Goal: Contribute content: Contribute content

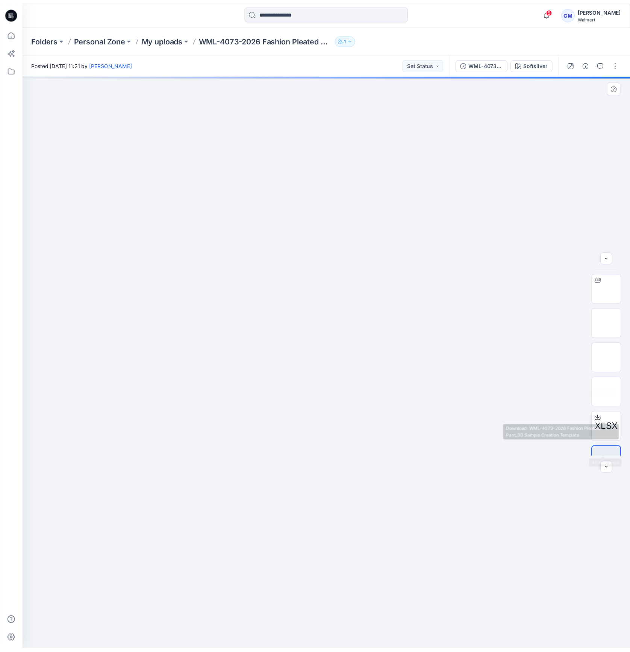
scroll to position [49, 0]
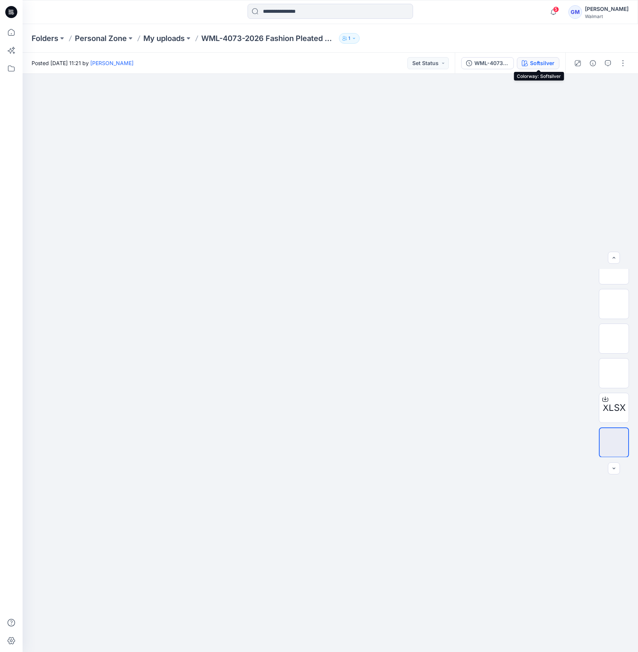
click at [554, 65] on div "Softsilver" at bounding box center [542, 63] width 24 height 8
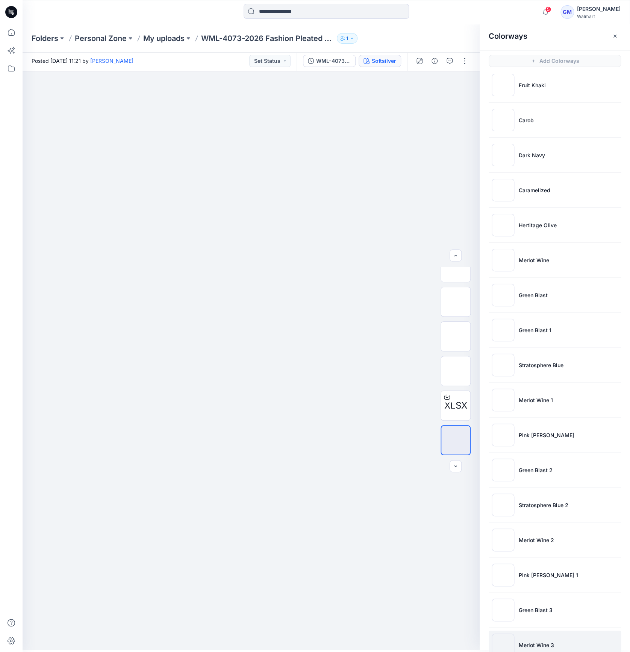
scroll to position [100, 0]
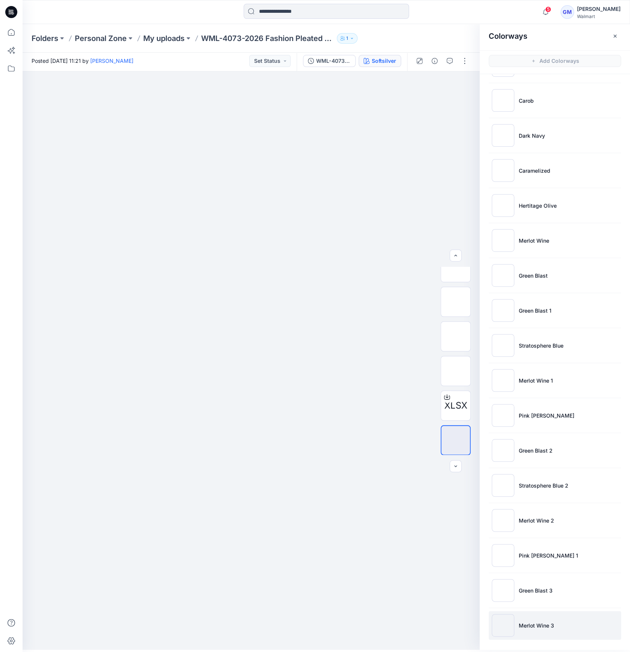
click at [542, 621] on p "Merlot Wine 3" at bounding box center [536, 625] width 35 height 8
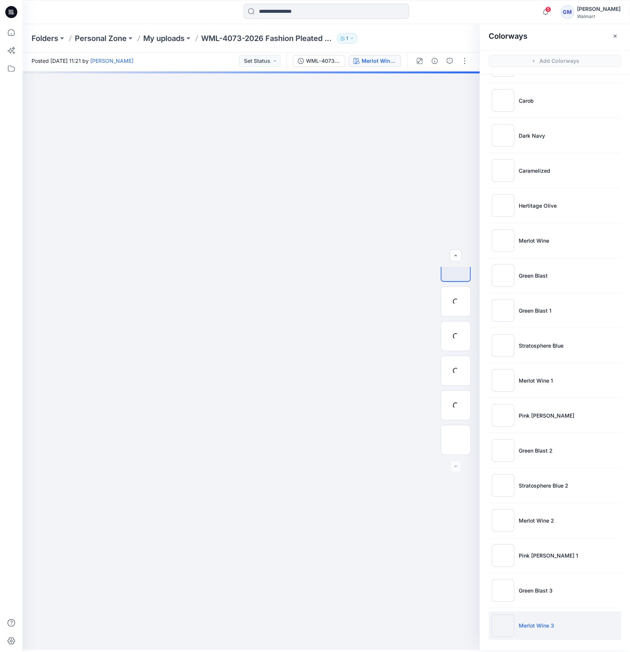
scroll to position [15, 0]
click at [542, 624] on p "Merlot Wine 3" at bounding box center [536, 625] width 35 height 8
click at [456, 336] on img at bounding box center [456, 336] width 0 height 0
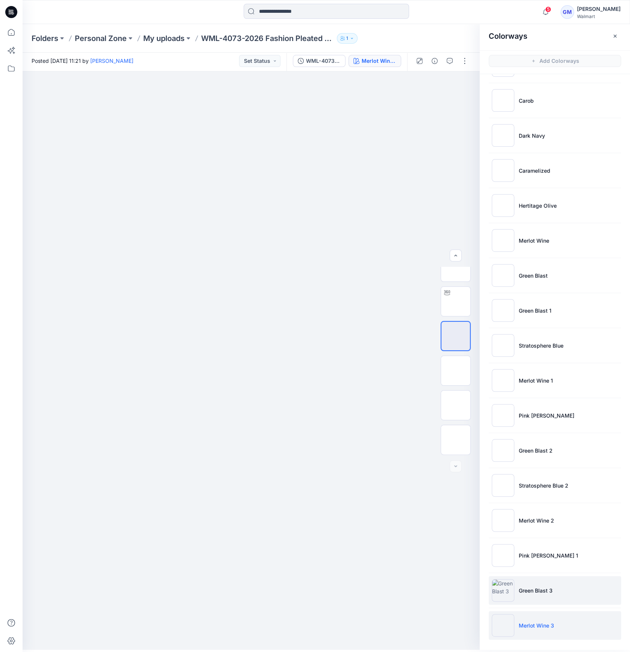
click at [535, 586] on p "Green Blast 3" at bounding box center [536, 590] width 34 height 8
click at [525, 583] on li "Green Blast 3" at bounding box center [555, 590] width 132 height 29
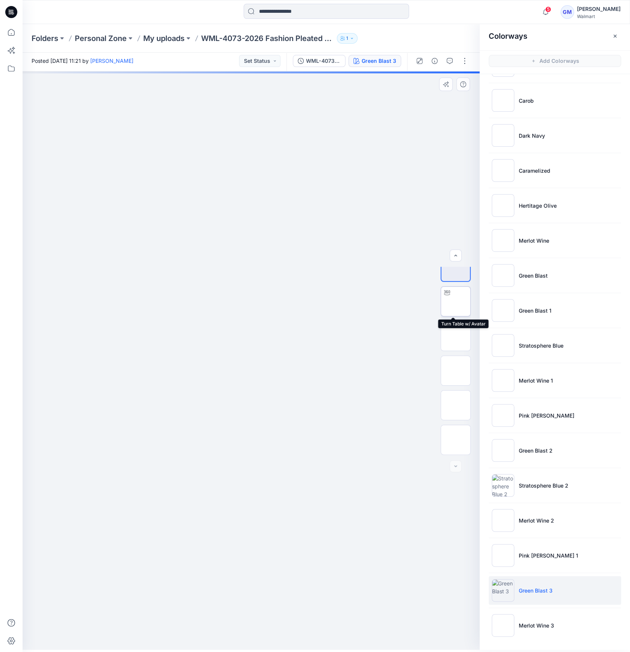
click at [456, 301] on img at bounding box center [456, 301] width 0 height 0
click at [456, 336] on img at bounding box center [456, 336] width 0 height 0
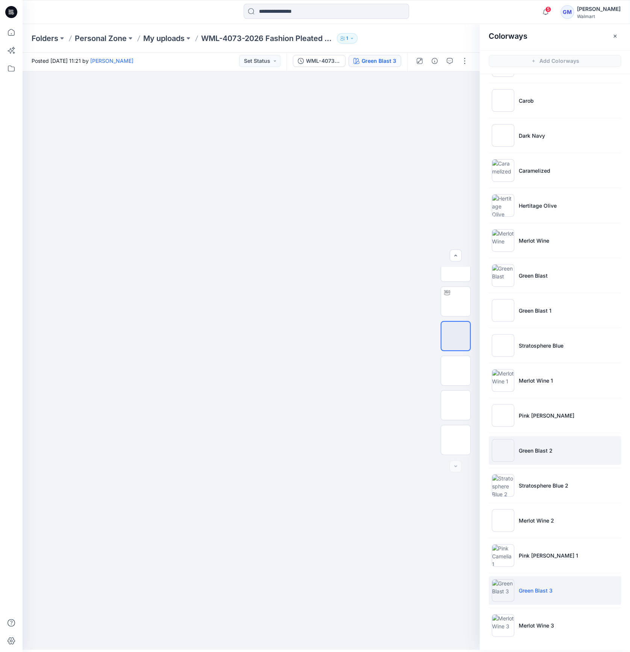
click at [502, 447] on img at bounding box center [503, 450] width 23 height 23
click at [499, 588] on img at bounding box center [503, 590] width 23 height 23
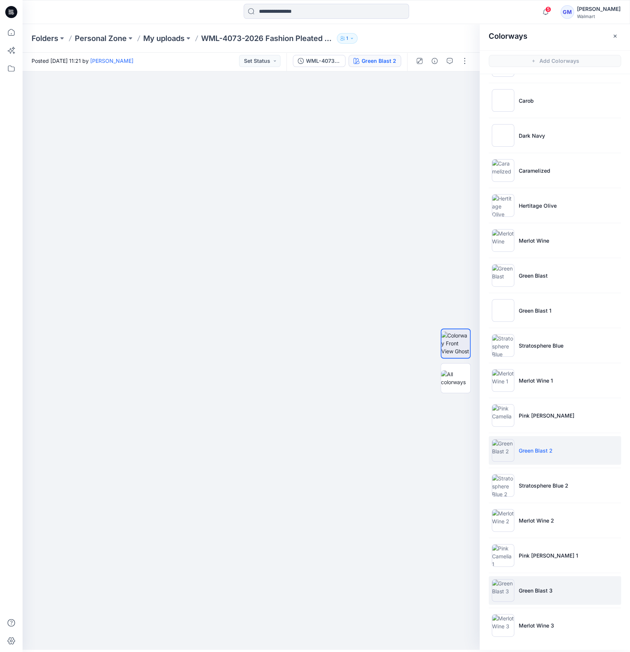
click at [503, 587] on img at bounding box center [503, 590] width 23 height 23
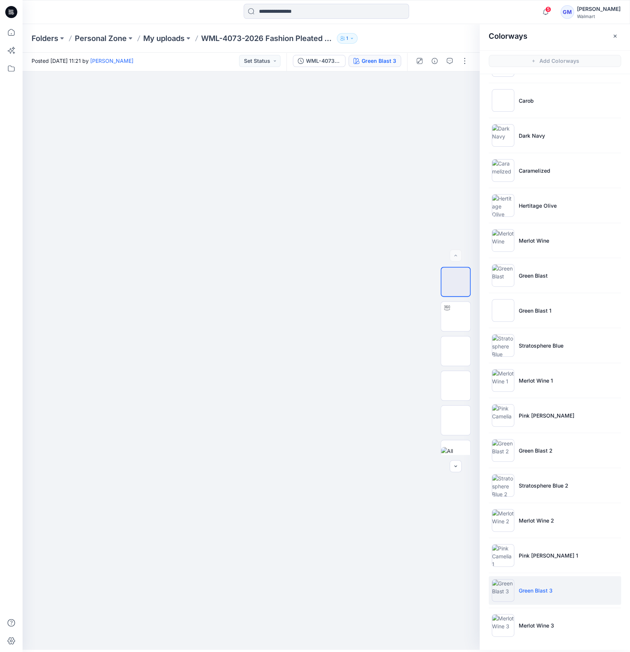
click at [514, 589] on li "Green Blast 3" at bounding box center [555, 590] width 132 height 29
click at [454, 335] on div at bounding box center [456, 361] width 30 height 188
click at [456, 351] on img at bounding box center [456, 351] width 0 height 0
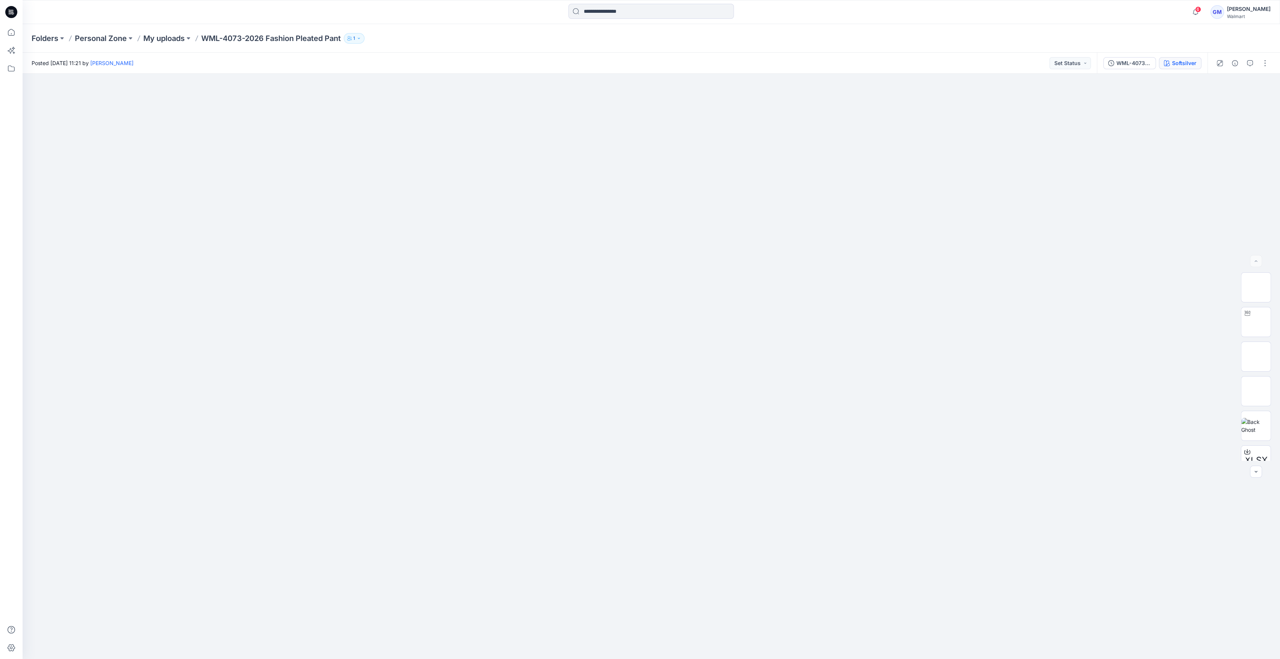
click at [636, 60] on button "Softsilver" at bounding box center [1180, 63] width 42 height 12
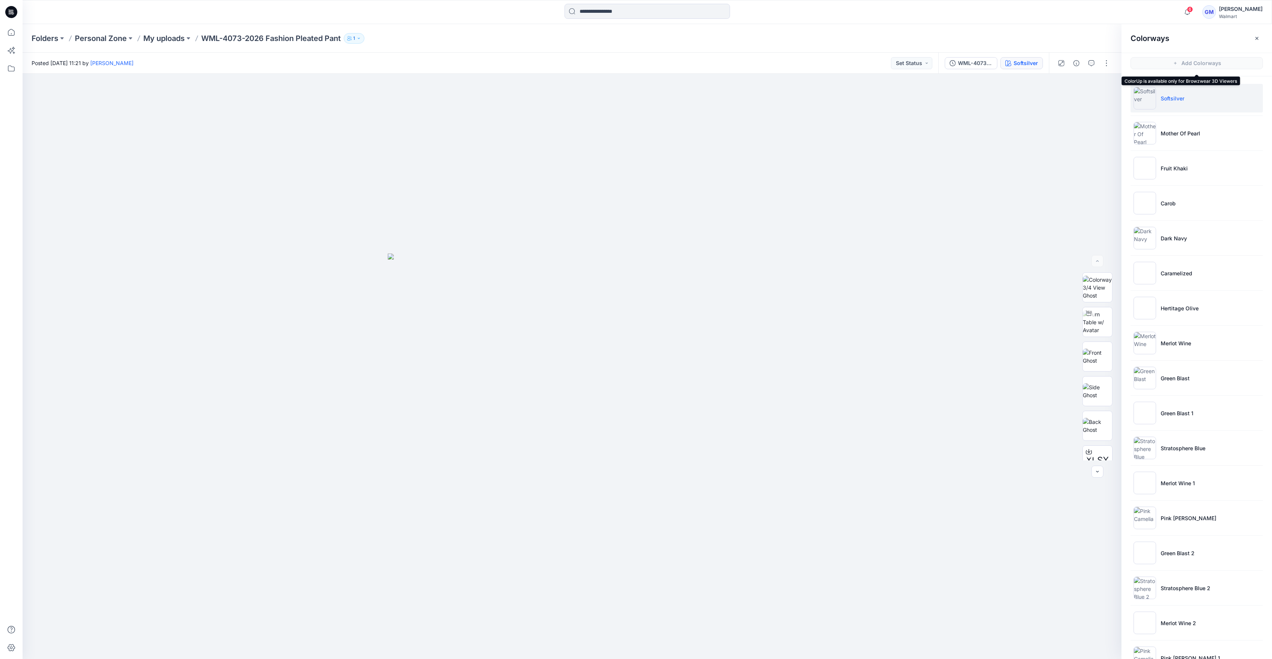
click at [636, 62] on span "Add Colorways" at bounding box center [1196, 63] width 150 height 21
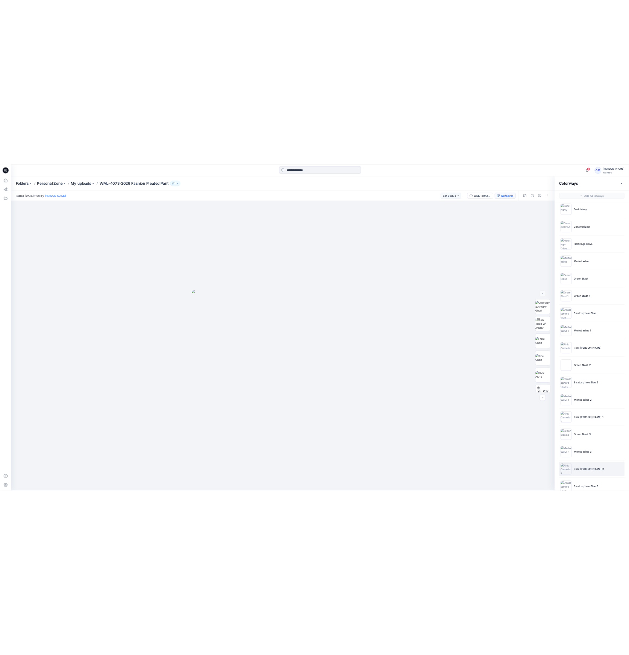
scroll to position [163, 0]
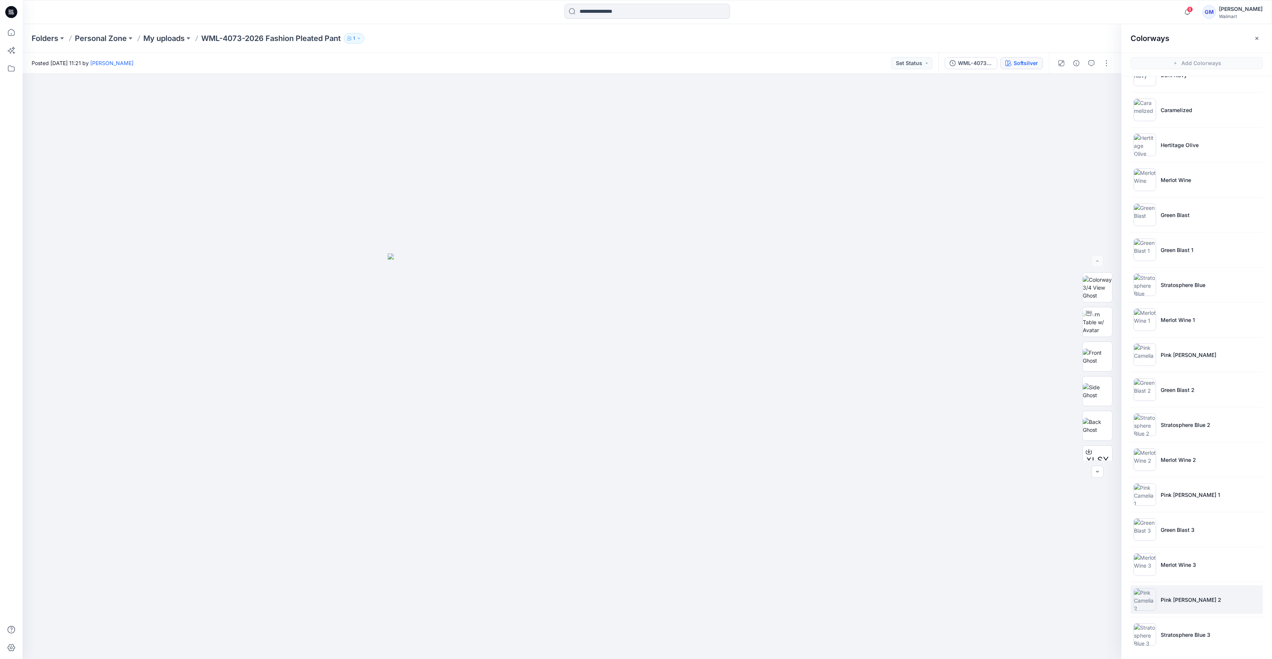
click at [636, 603] on li "Pink Camelia 2" at bounding box center [1196, 599] width 132 height 29
click at [636, 602] on p "Pink Camelia 2" at bounding box center [1190, 600] width 61 height 8
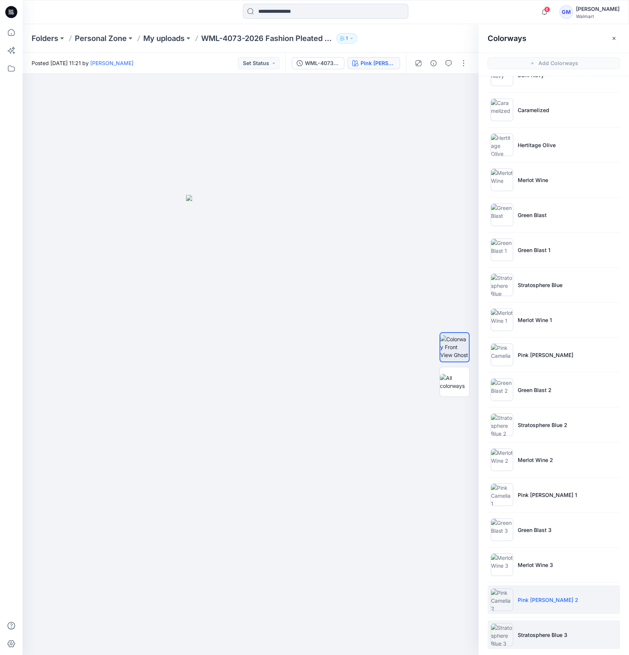
click at [552, 631] on p "Stratosphere Blue 3" at bounding box center [543, 635] width 50 height 8
click at [558, 633] on p "Stratosphere Blue 3" at bounding box center [543, 635] width 50 height 8
click at [489, 601] on li "Pink Camelia 2" at bounding box center [554, 599] width 132 height 29
click at [516, 603] on li "Pink Camelia 2" at bounding box center [554, 599] width 132 height 29
click at [504, 600] on img at bounding box center [502, 599] width 23 height 23
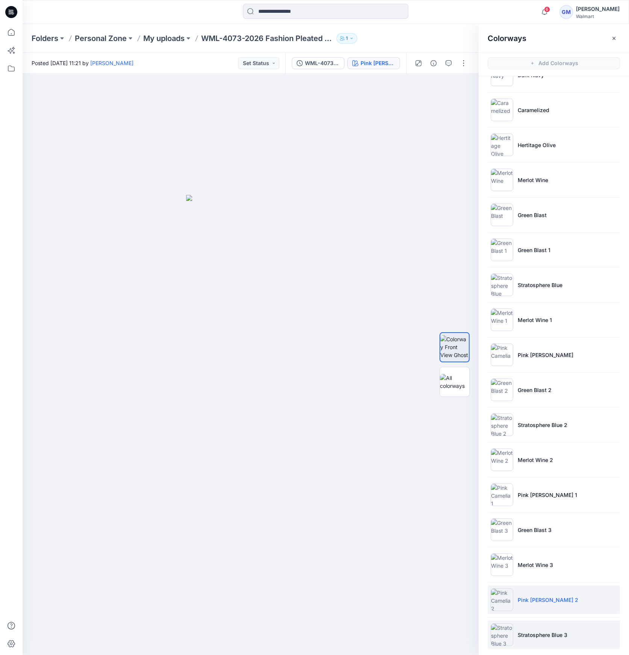
click at [554, 632] on p "Stratosphere Blue 3" at bounding box center [543, 635] width 50 height 8
click at [503, 634] on img at bounding box center [502, 634] width 23 height 23
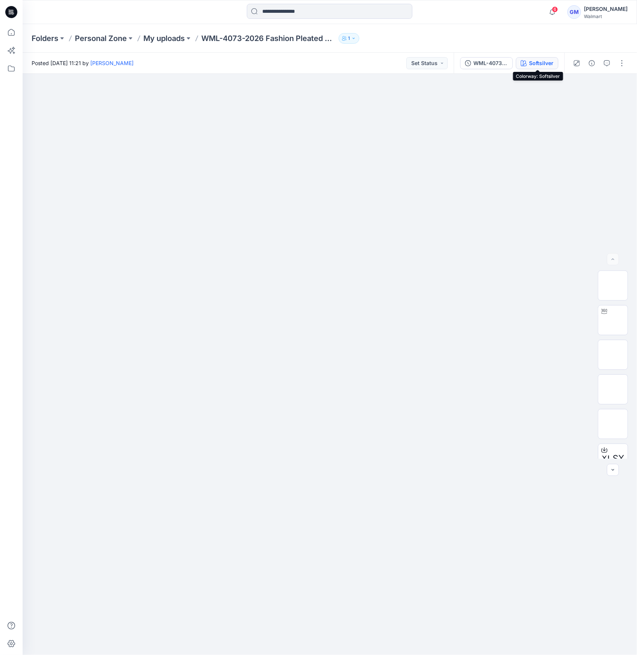
click at [536, 65] on div "Softsilver" at bounding box center [541, 63] width 24 height 8
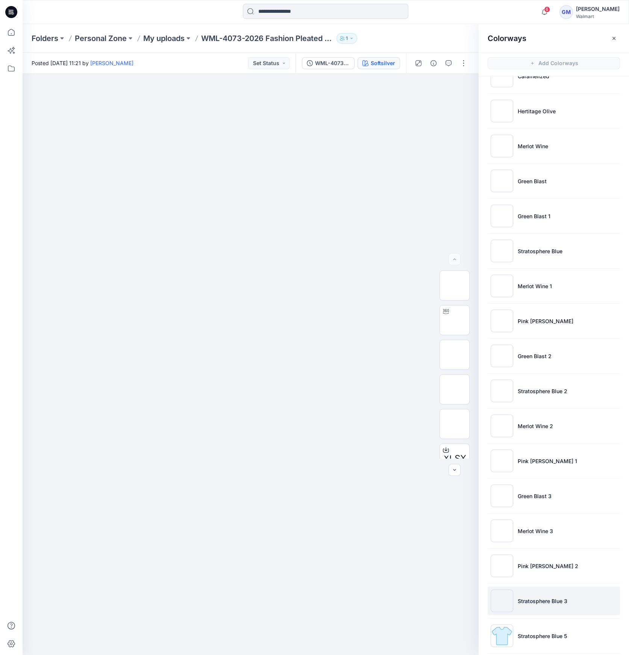
scroll to position [237, 0]
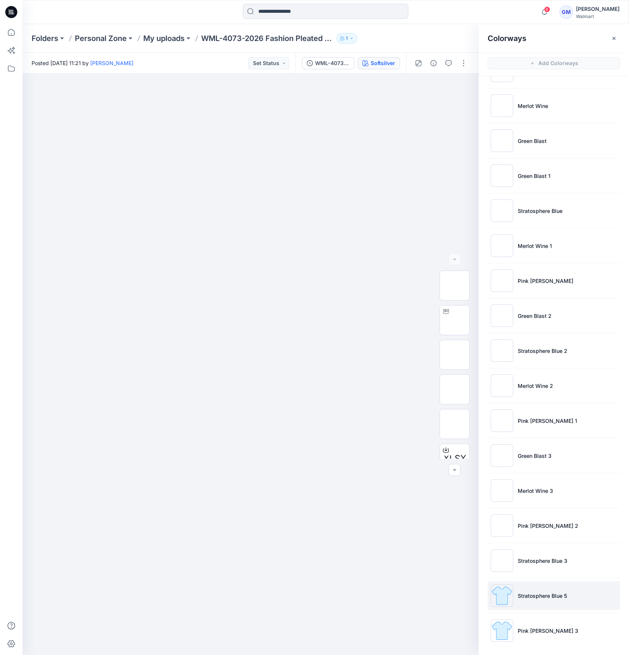
click at [546, 601] on li "Stratosphere Blue 5" at bounding box center [554, 595] width 132 height 29
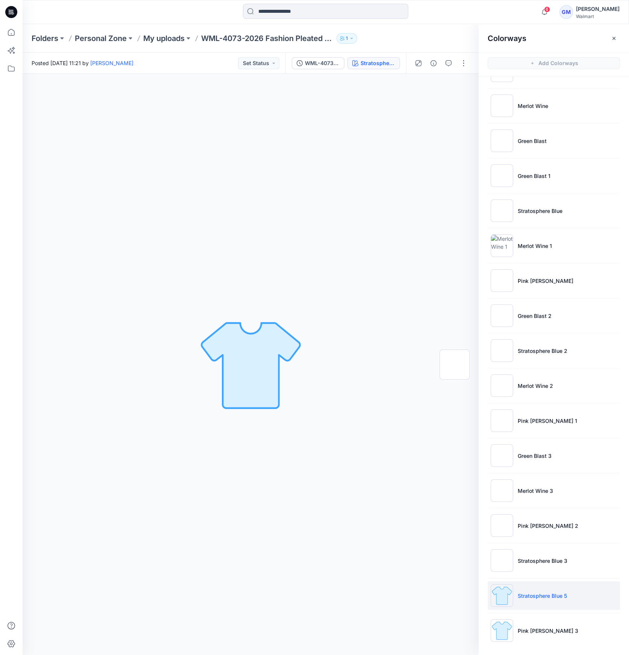
click at [508, 595] on img at bounding box center [502, 595] width 23 height 23
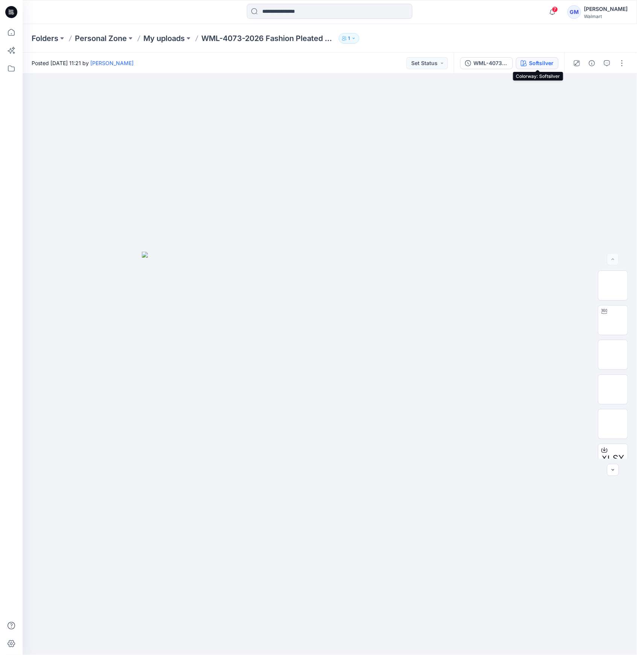
click at [535, 68] on button "Softsilver" at bounding box center [537, 63] width 42 height 12
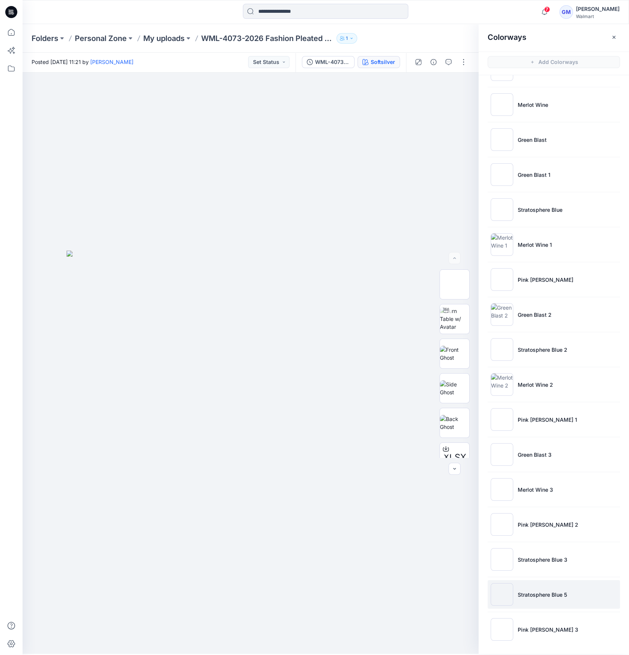
scroll to position [2, 0]
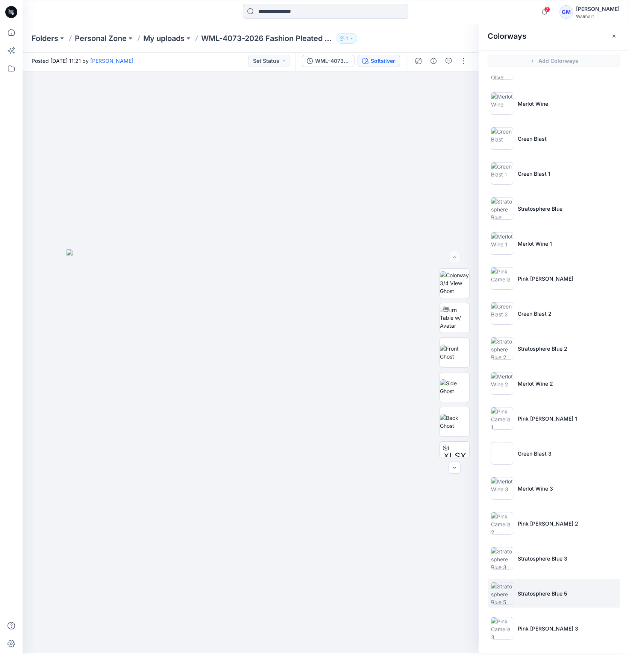
click at [507, 583] on img at bounding box center [502, 593] width 23 height 23
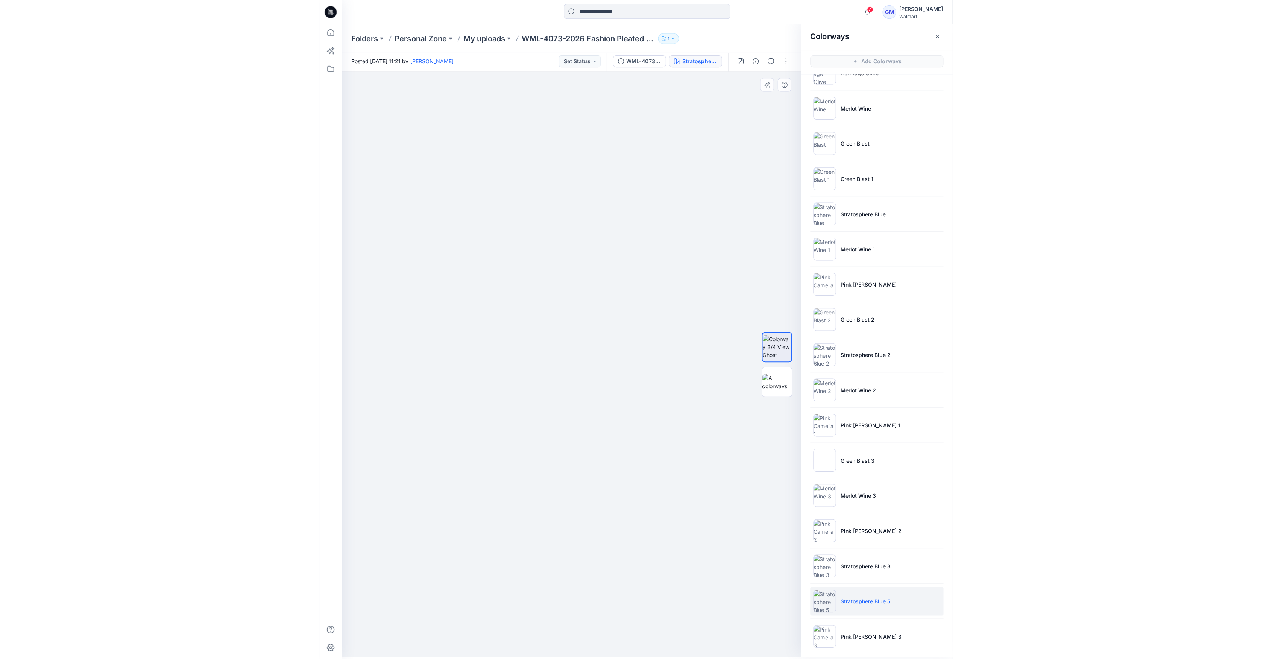
scroll to position [237, 0]
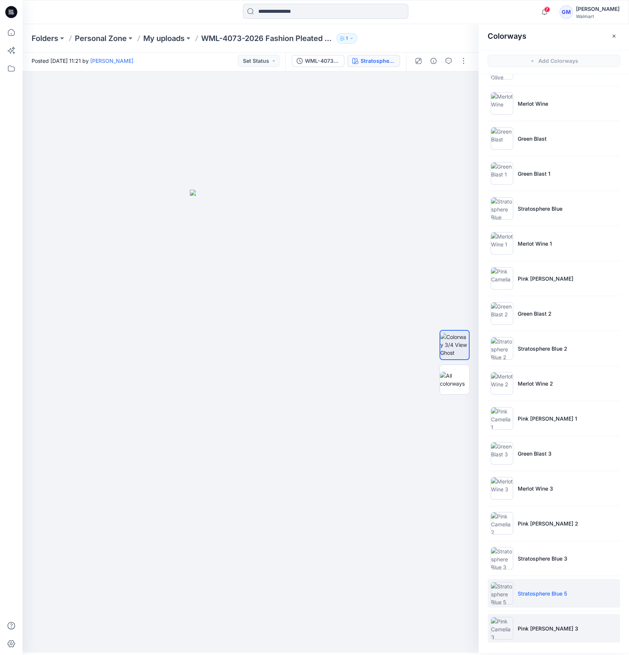
click at [524, 625] on p "Pink Camelia 3" at bounding box center [548, 628] width 61 height 8
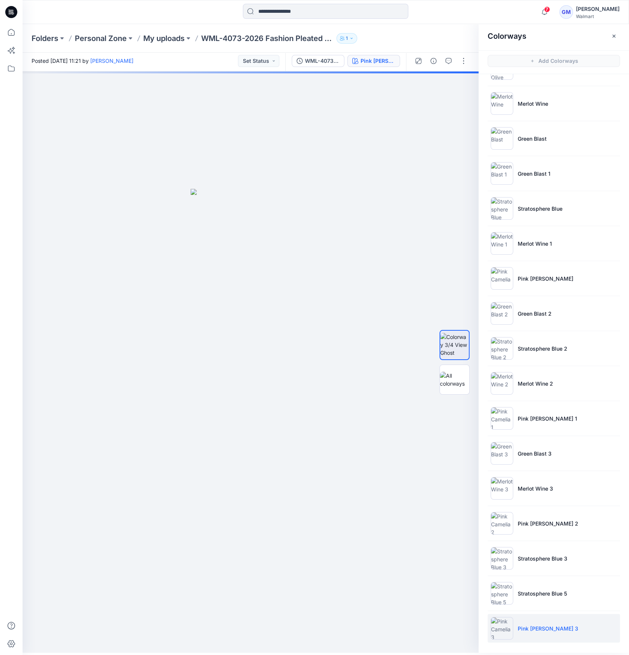
click at [509, 627] on img at bounding box center [502, 628] width 23 height 23
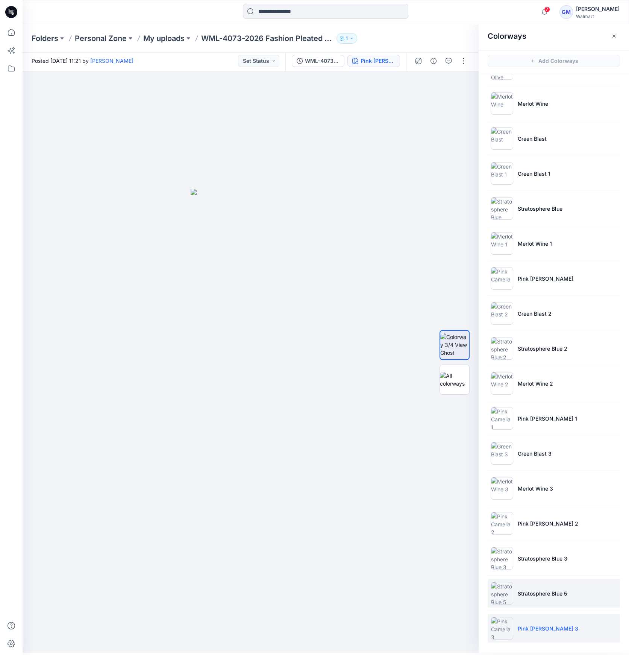
click at [547, 589] on p "Stratosphere Blue 5" at bounding box center [542, 593] width 49 height 8
click at [546, 590] on p "Stratosphere Blue 5" at bounding box center [542, 593] width 49 height 8
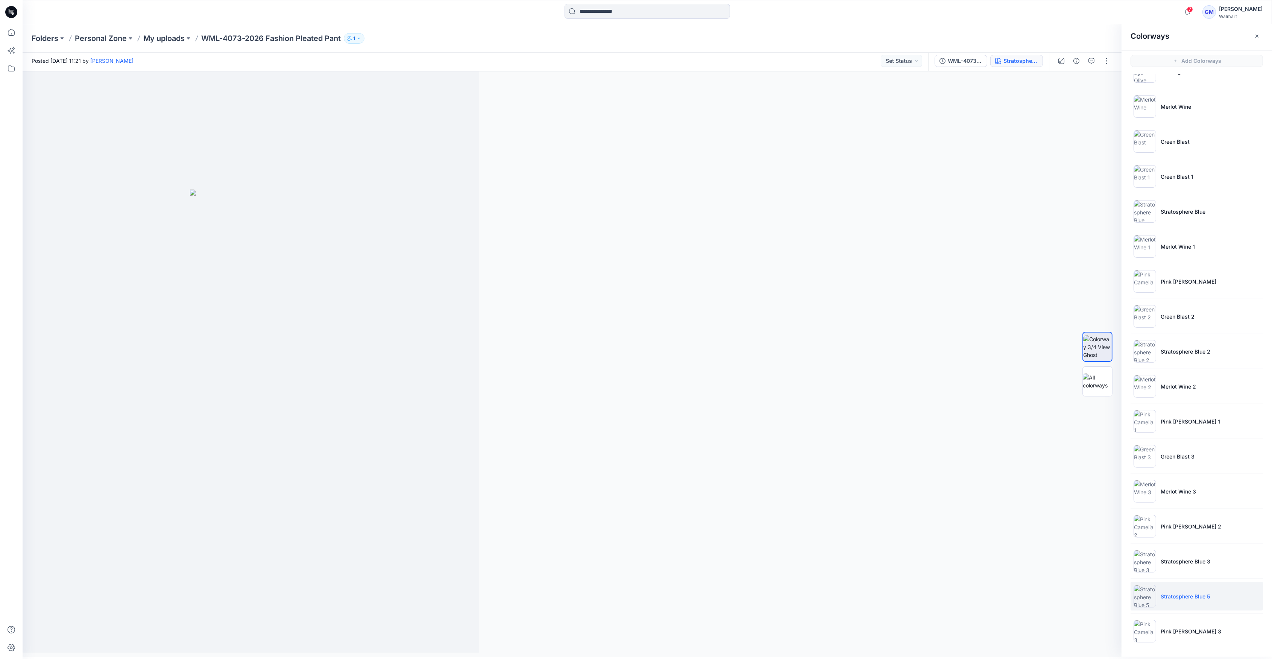
scroll to position [234, 0]
drag, startPoint x: 1106, startPoint y: 56, endPoint x: 1105, endPoint y: 60, distance: 3.8
click at [636, 57] on button "button" at bounding box center [1106, 61] width 12 height 12
click at [636, 98] on button "Edit" at bounding box center [1074, 99] width 69 height 14
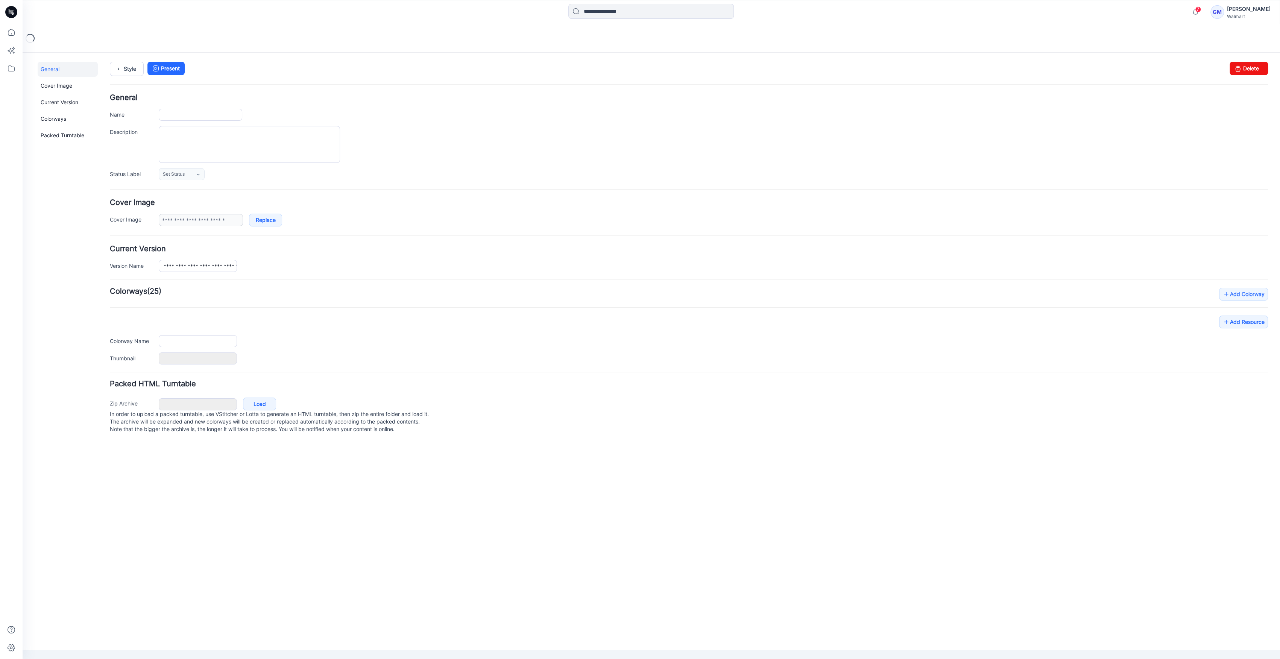
type input "**********"
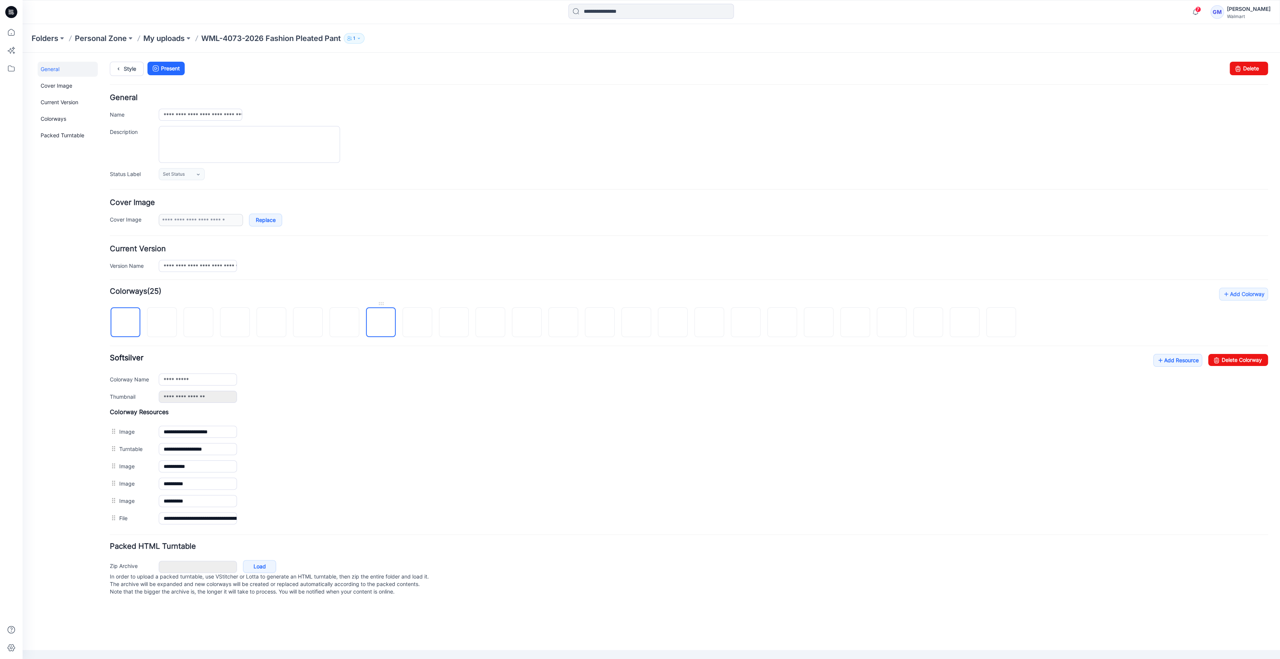
click at [381, 323] on img at bounding box center [381, 323] width 0 height 0
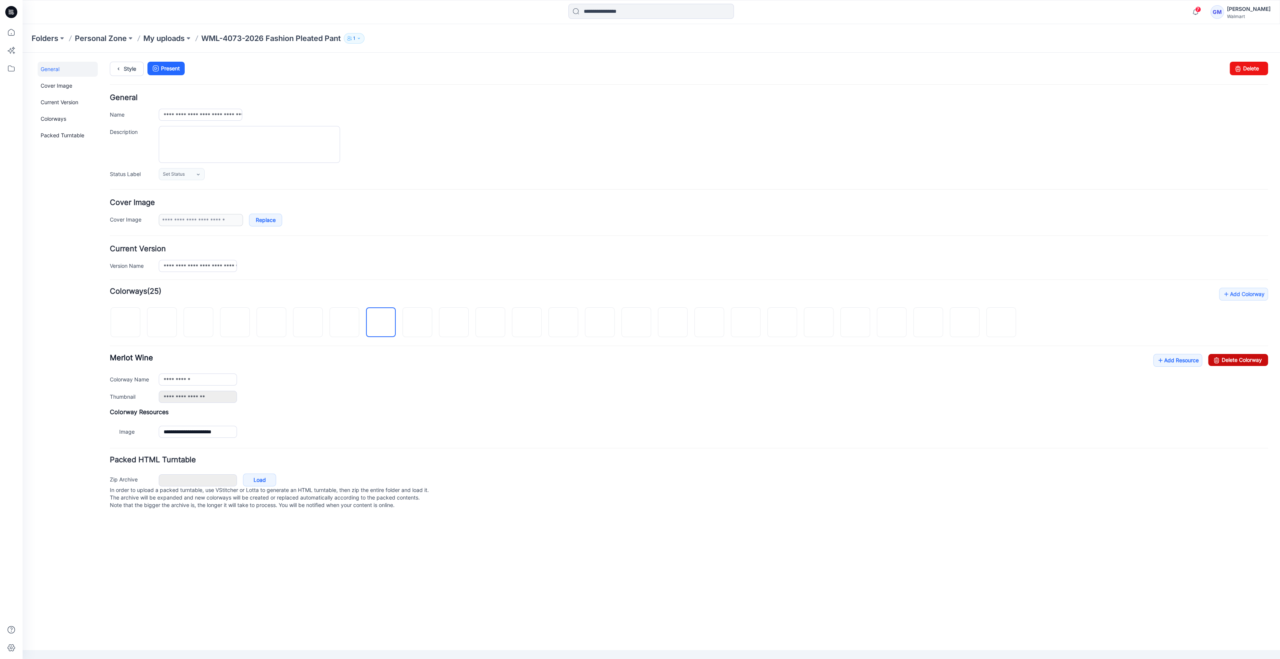
click at [1223, 357] on link "Delete Colorway" at bounding box center [1238, 360] width 60 height 12
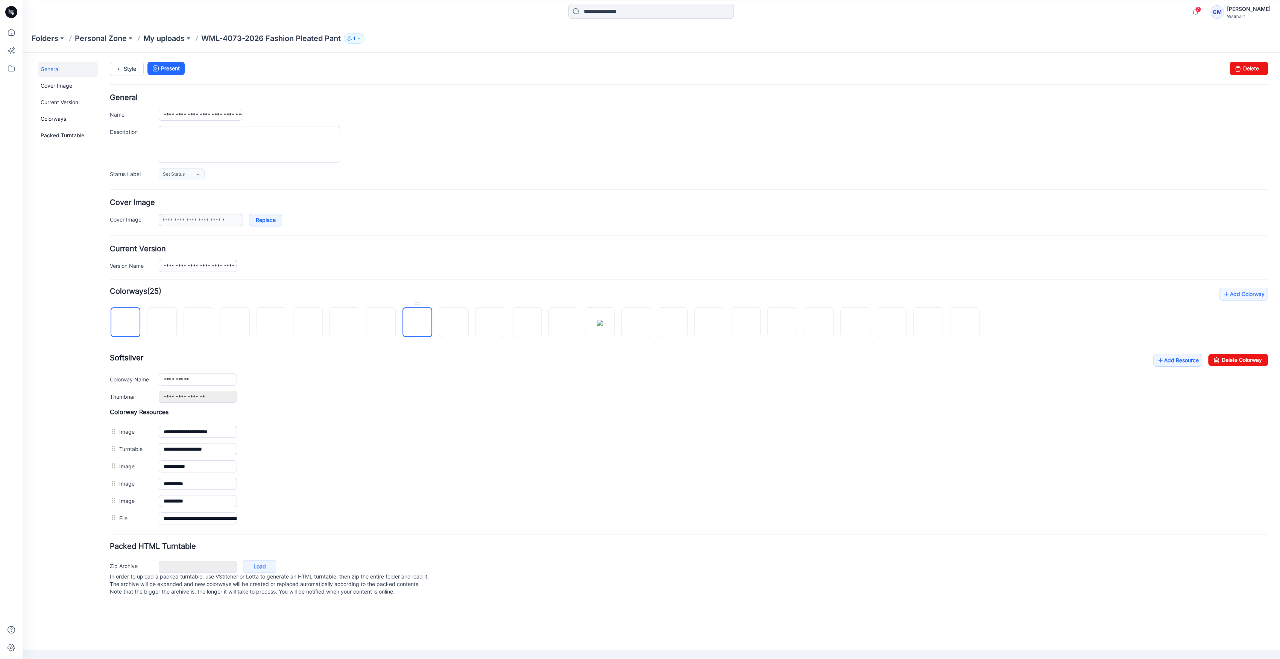
click at [417, 323] on img at bounding box center [417, 323] width 0 height 0
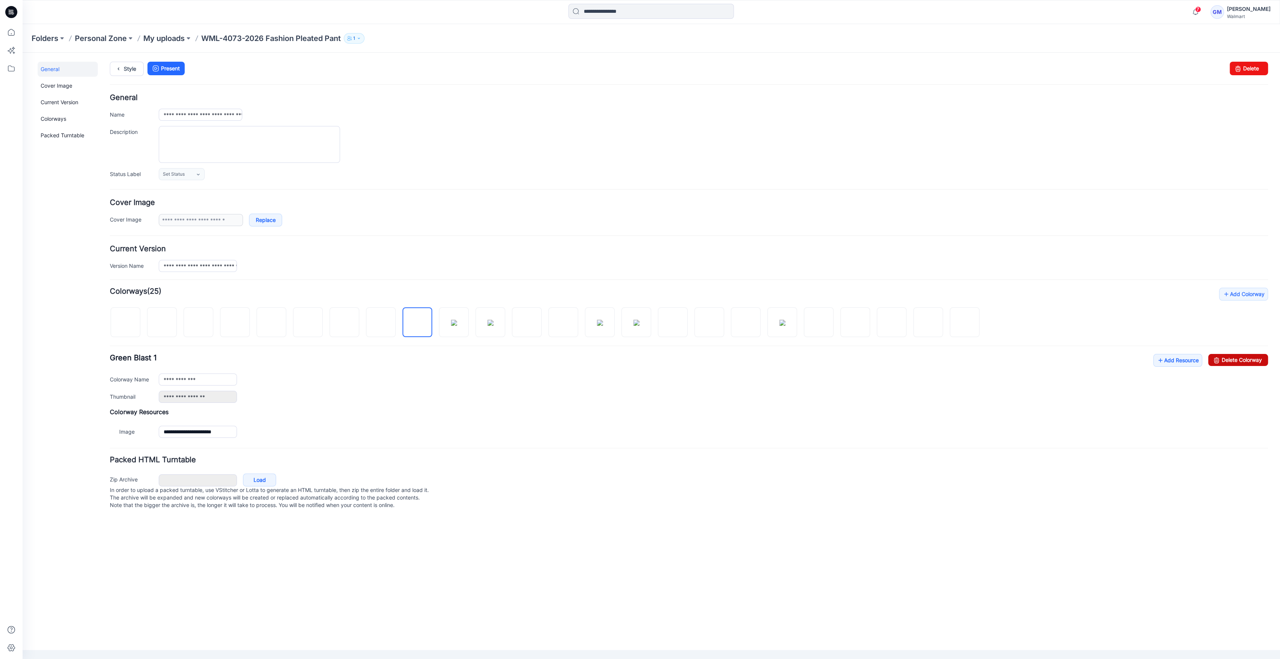
drag, startPoint x: 1235, startPoint y: 360, endPoint x: 700, endPoint y: 97, distance: 595.5
click at [1235, 360] on link "Delete Colorway" at bounding box center [1238, 360] width 60 height 12
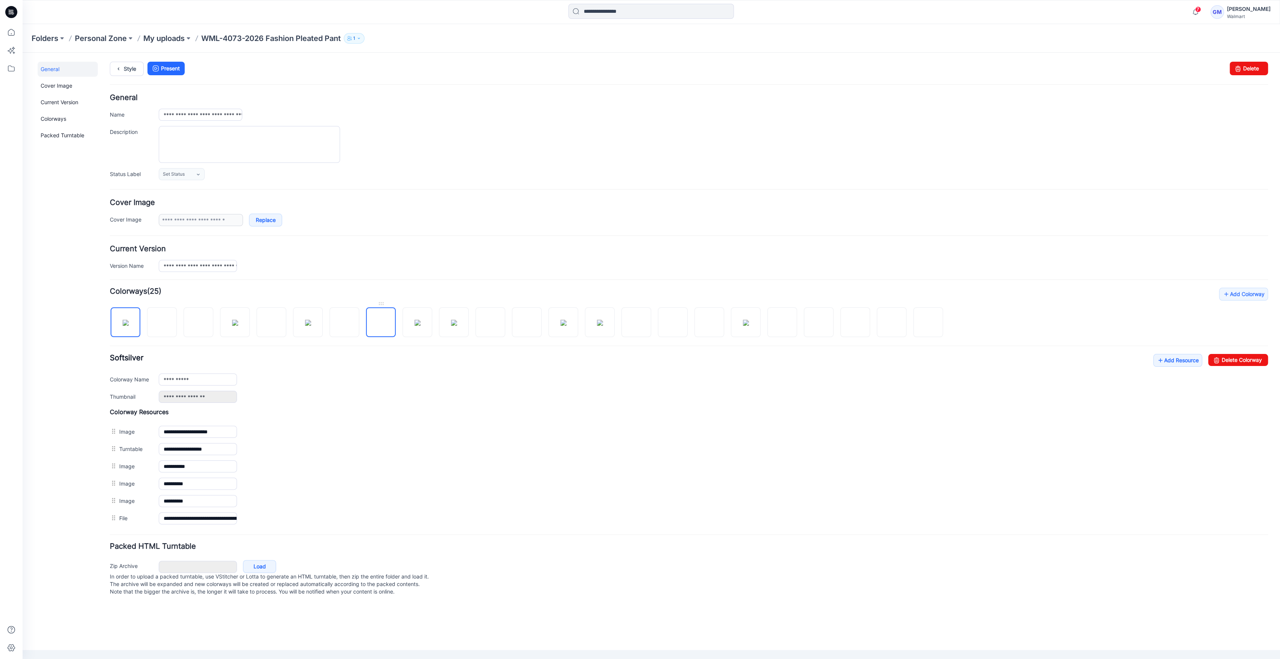
click at [381, 323] on img at bounding box center [381, 323] width 0 height 0
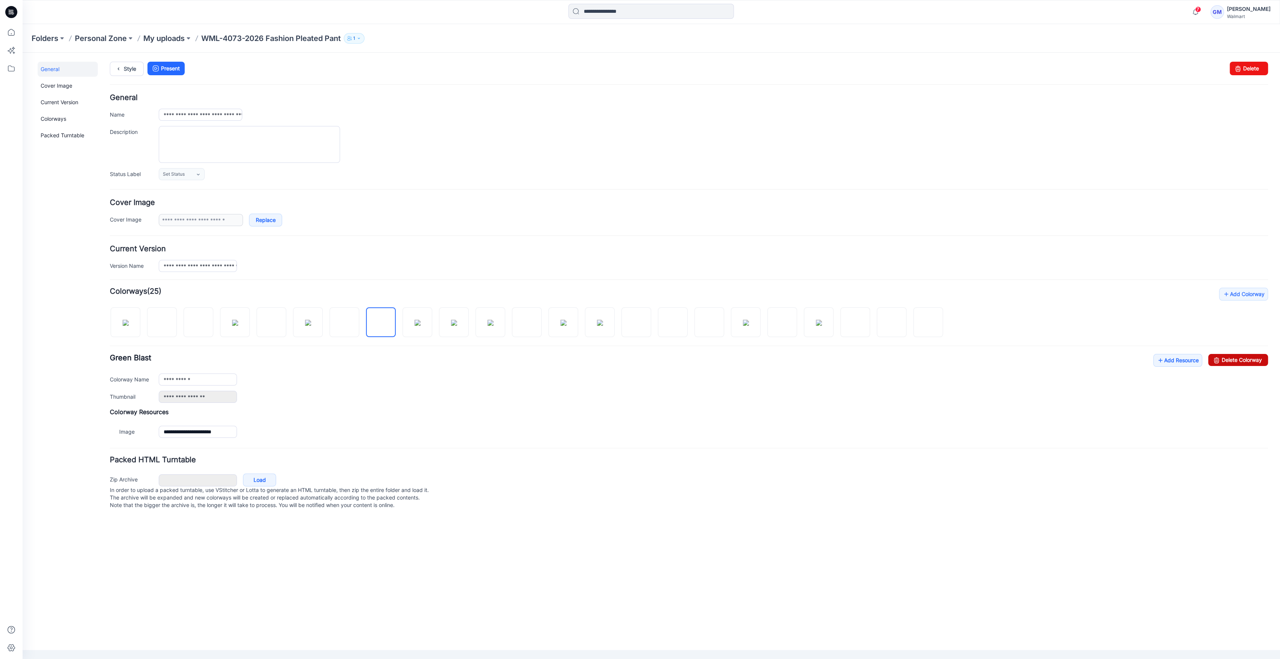
drag, startPoint x: 1242, startPoint y: 362, endPoint x: 707, endPoint y: 94, distance: 599.2
click at [1242, 362] on link "Delete Colorway" at bounding box center [1238, 360] width 60 height 12
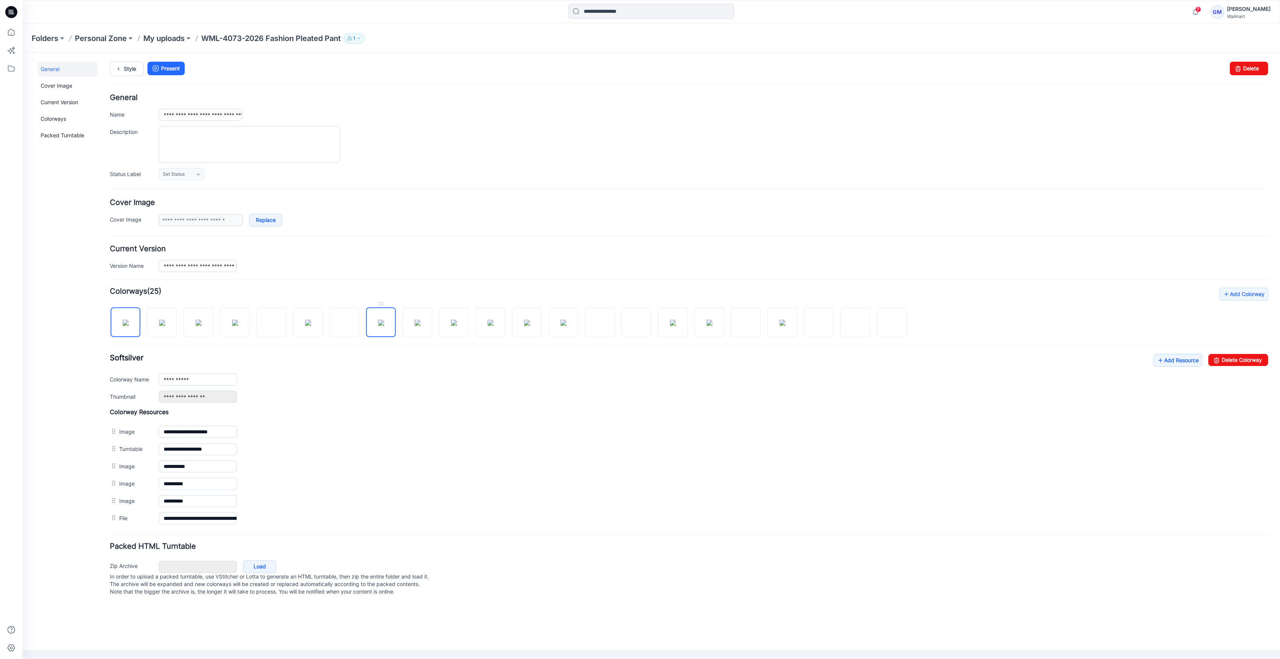
click at [384, 326] on img at bounding box center [381, 323] width 6 height 6
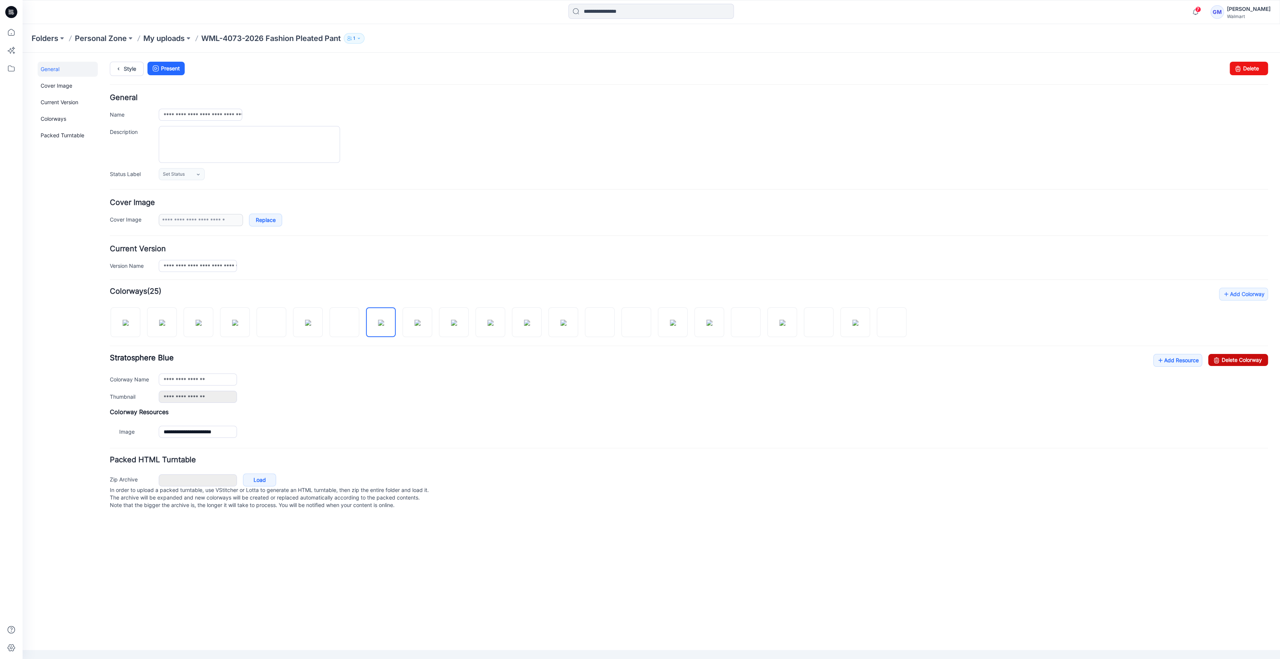
click at [1241, 363] on link "Delete Colorway" at bounding box center [1238, 360] width 60 height 12
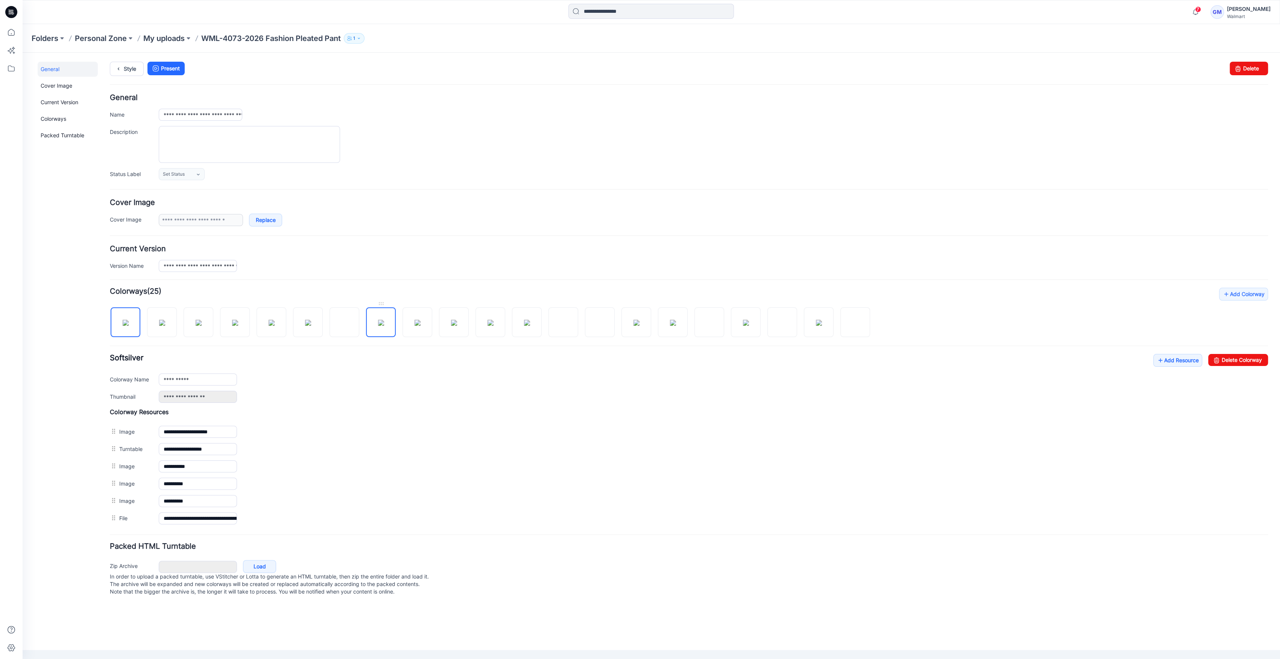
click at [378, 324] on img at bounding box center [381, 323] width 6 height 6
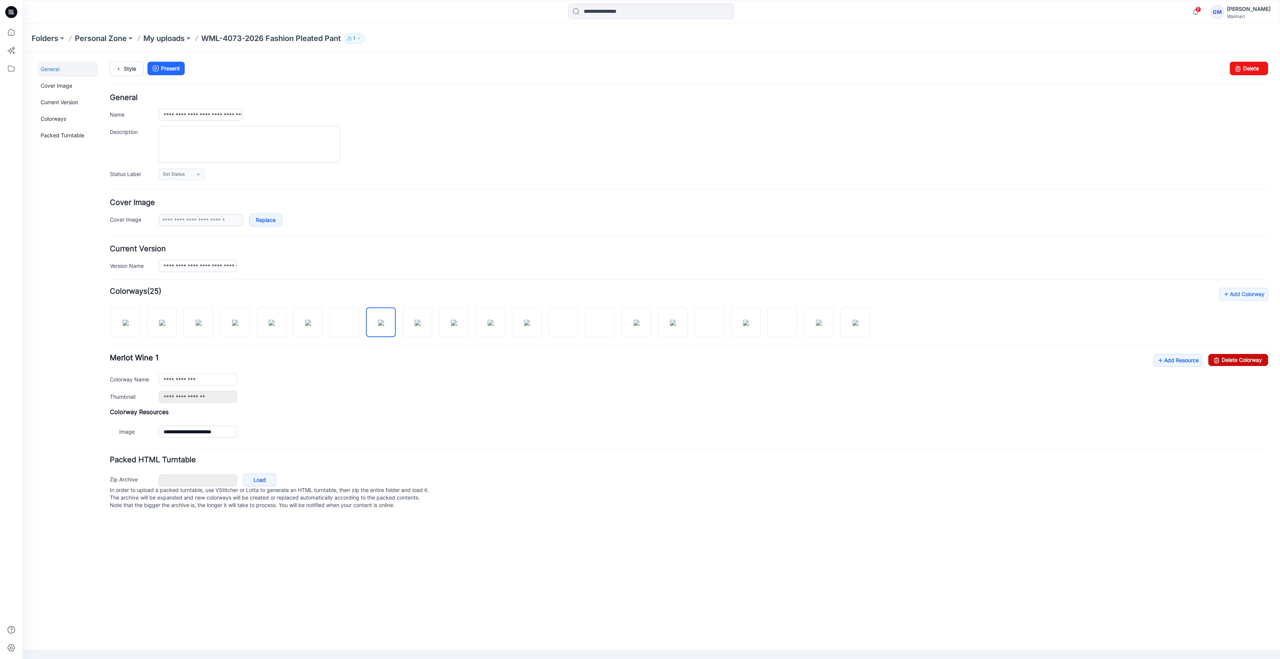
click at [1242, 354] on link "Delete Colorway" at bounding box center [1238, 360] width 60 height 12
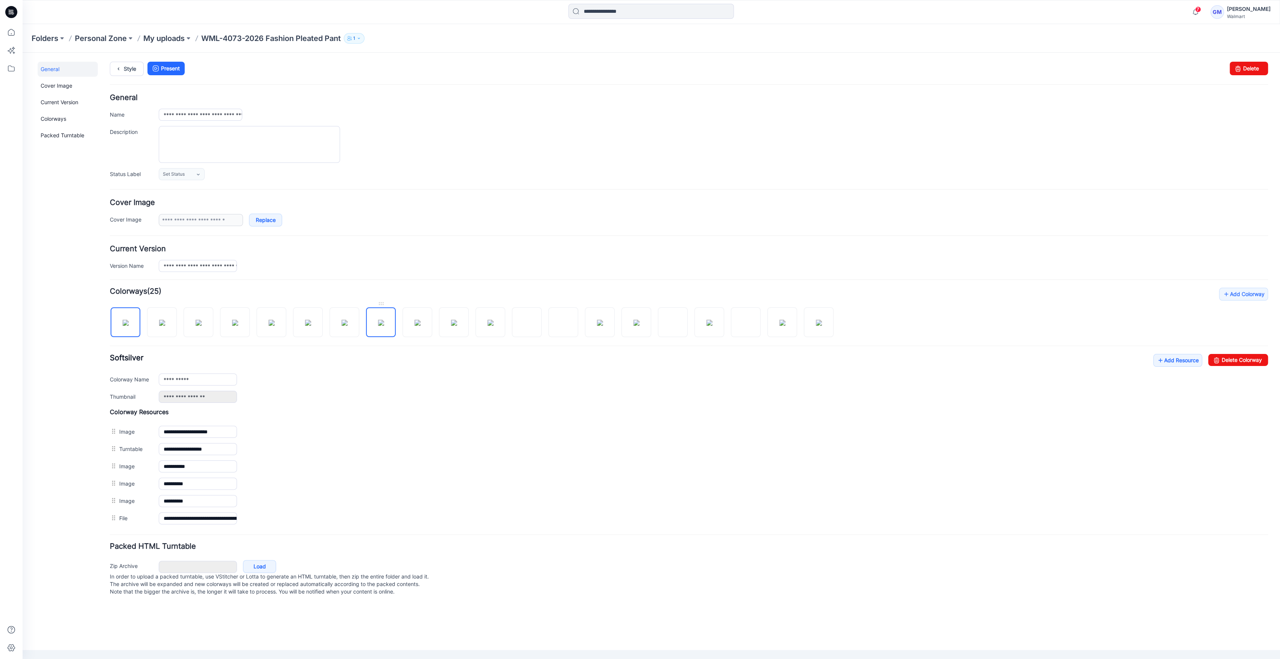
click at [378, 326] on img at bounding box center [381, 323] width 6 height 6
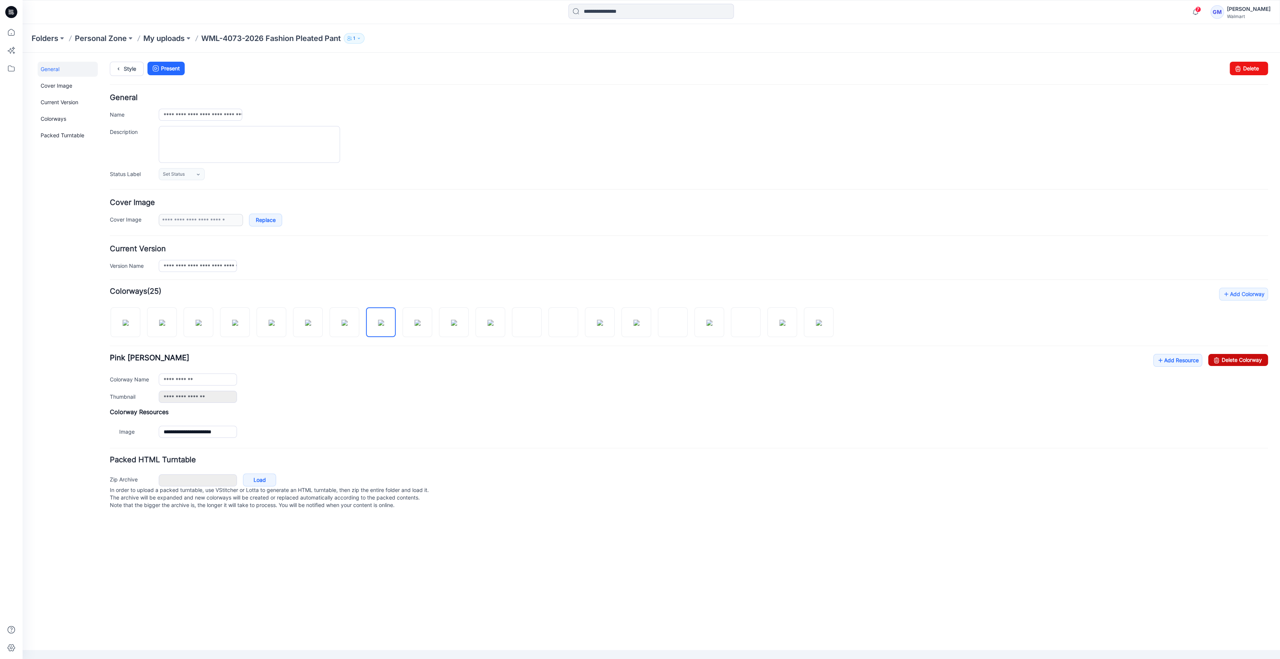
click at [1238, 362] on link "Delete Colorway" at bounding box center [1238, 360] width 60 height 12
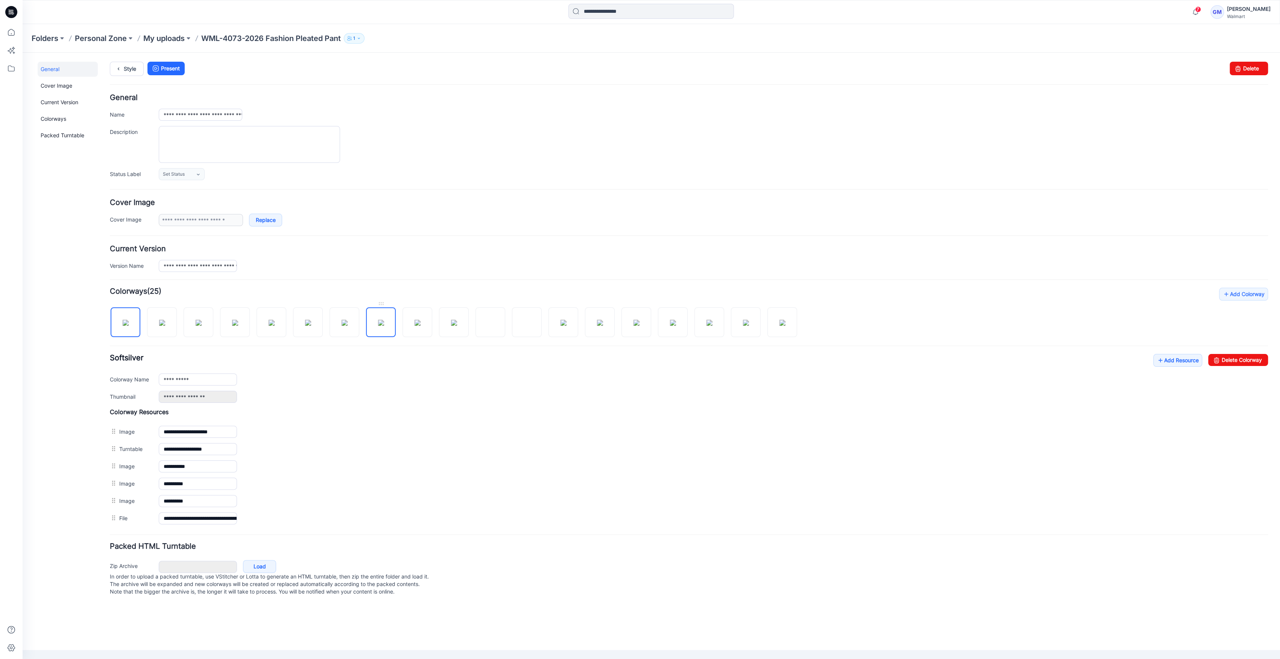
click at [381, 326] on img at bounding box center [381, 323] width 6 height 6
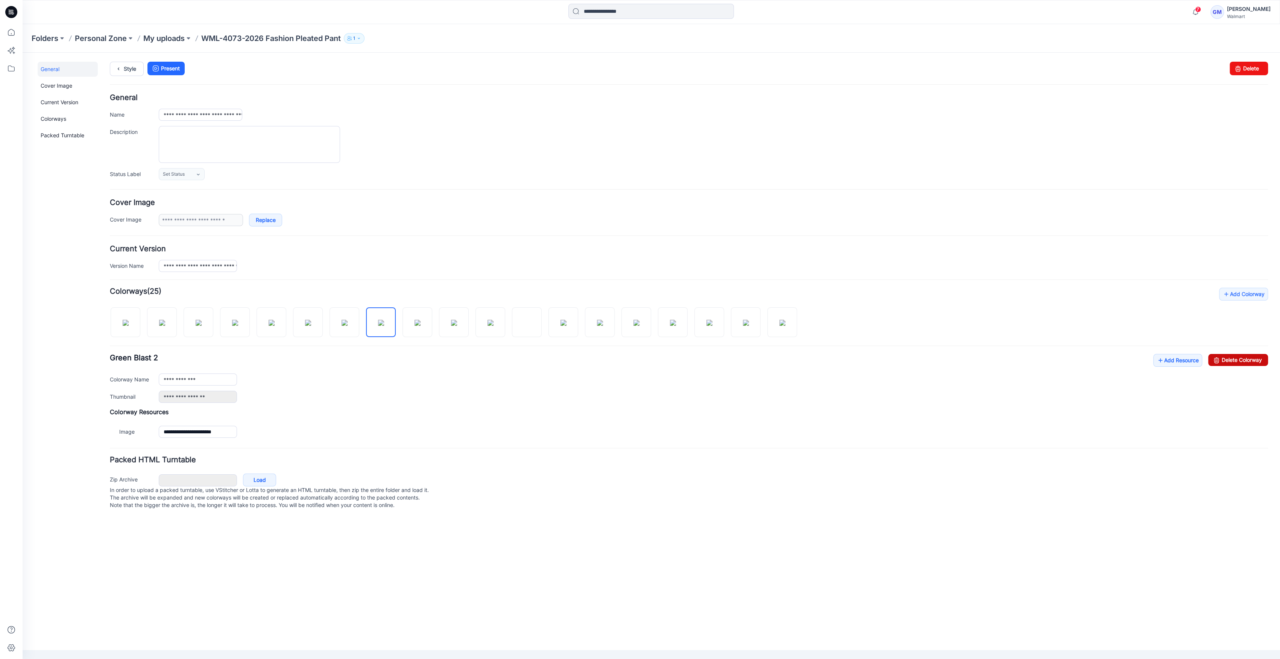
click at [1248, 359] on link "Delete Colorway" at bounding box center [1238, 360] width 60 height 12
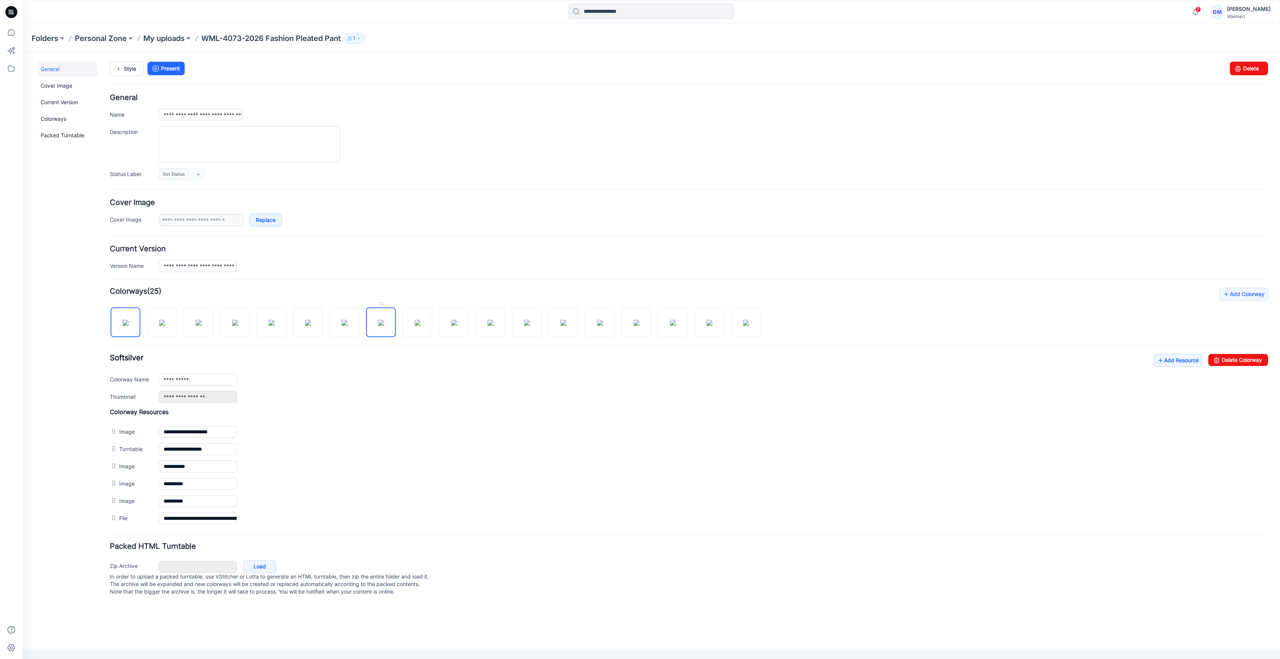
click at [380, 320] on img at bounding box center [381, 323] width 6 height 6
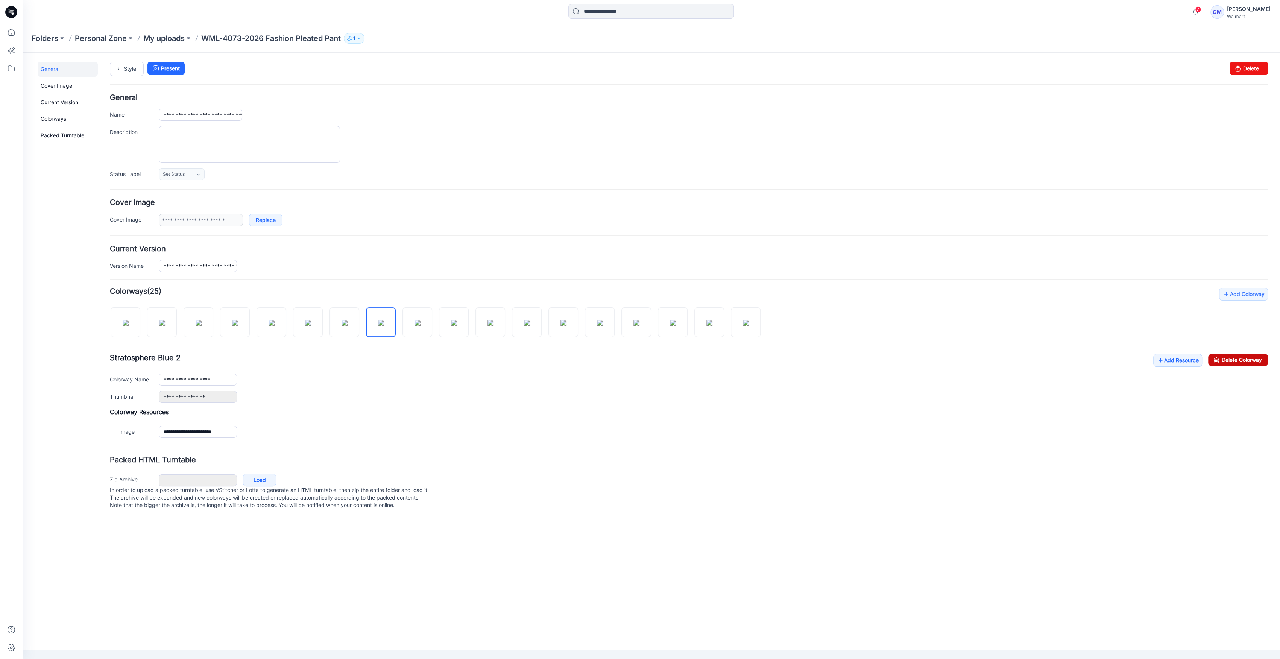
click at [1241, 362] on link "Delete Colorway" at bounding box center [1238, 360] width 60 height 12
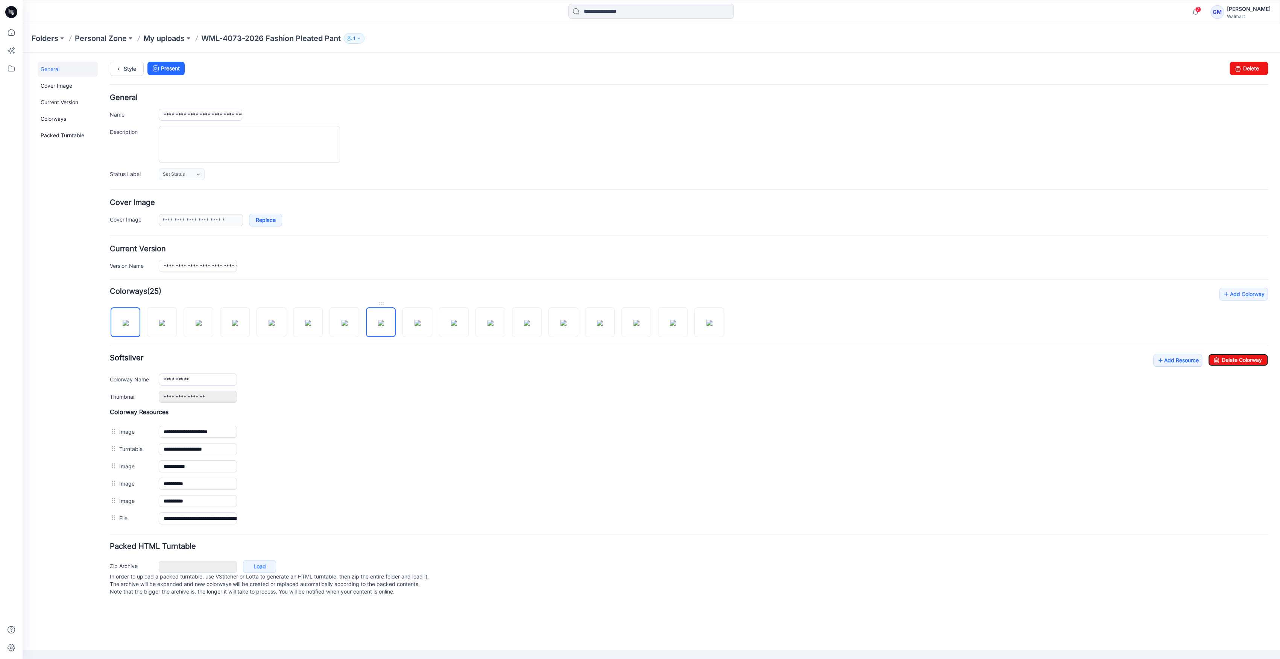
click at [384, 326] on img at bounding box center [381, 323] width 6 height 6
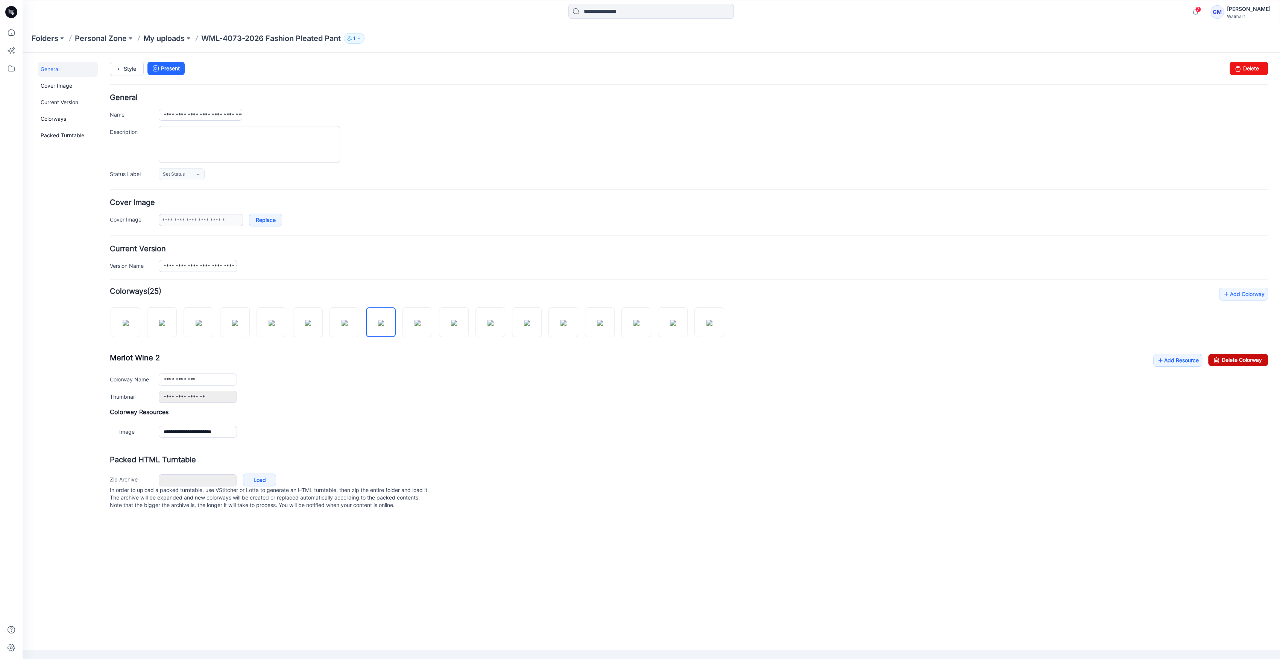
click at [1244, 361] on link "Delete Colorway" at bounding box center [1238, 360] width 60 height 12
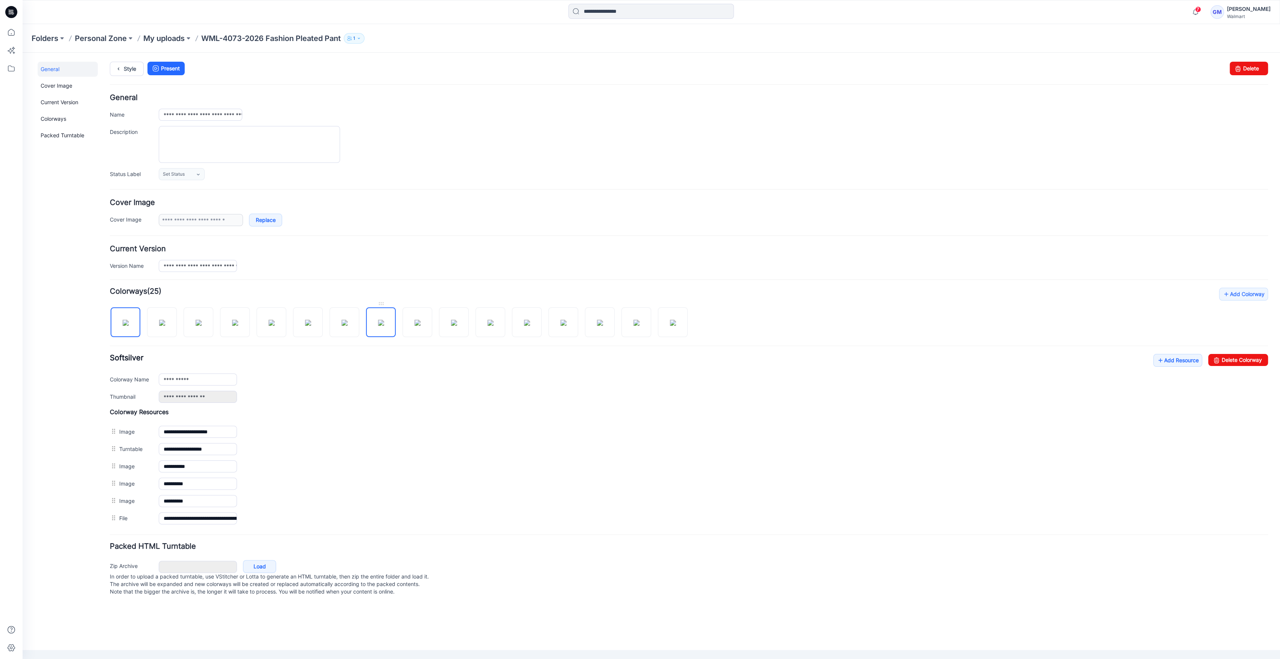
click at [384, 326] on img at bounding box center [381, 323] width 6 height 6
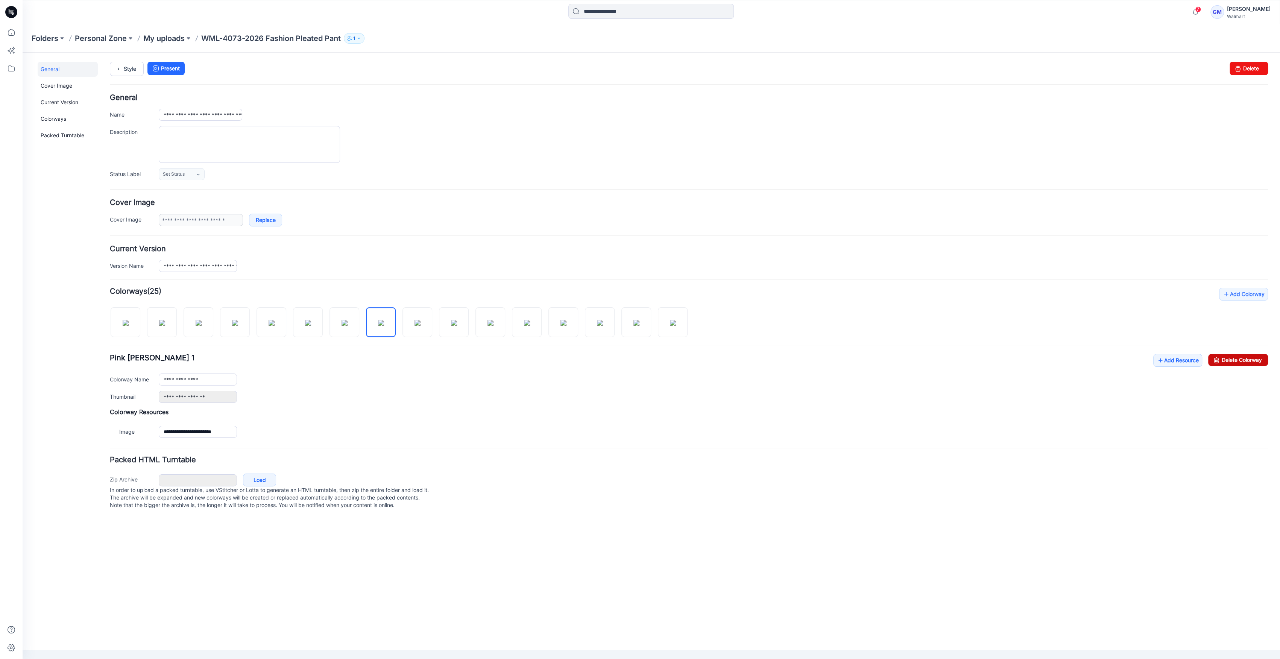
click at [1225, 359] on link "Delete Colorway" at bounding box center [1238, 360] width 60 height 12
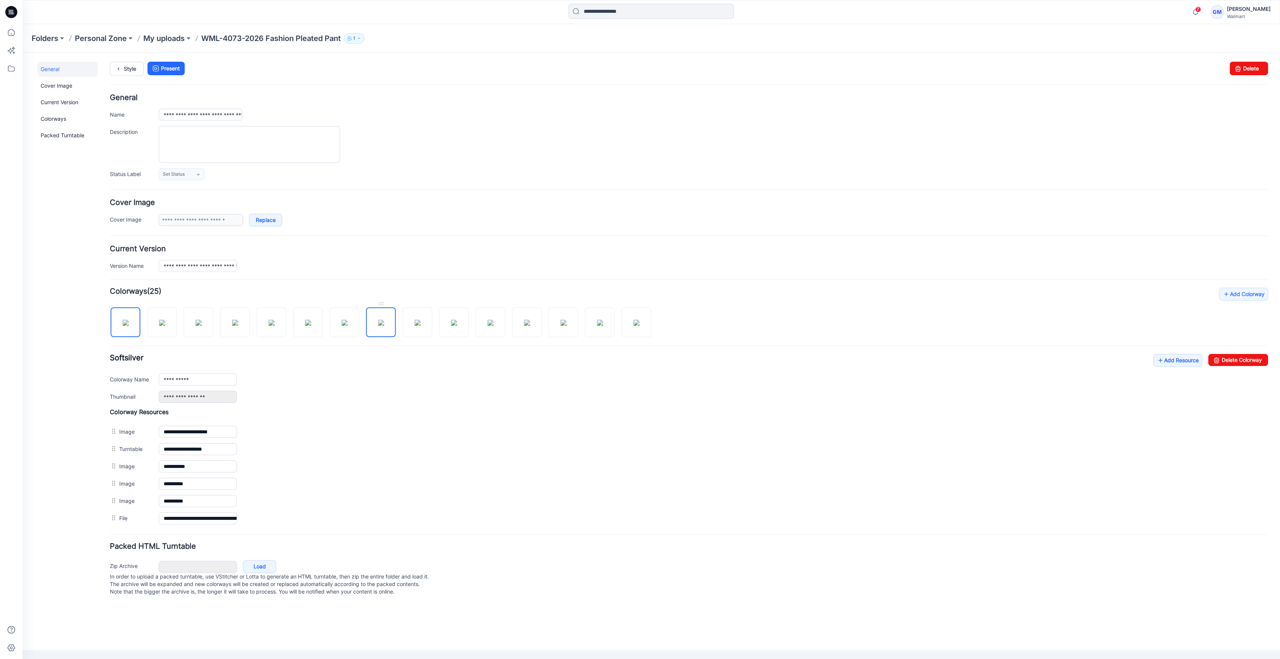
click at [382, 320] on img at bounding box center [381, 323] width 6 height 6
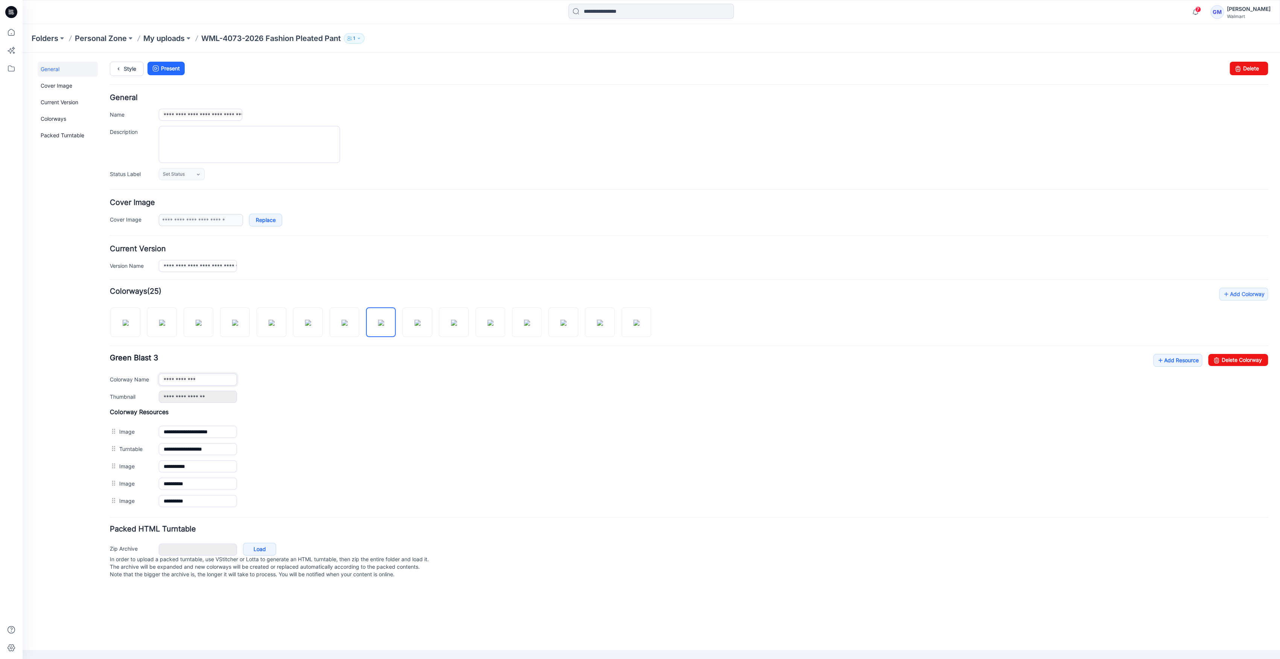
click at [218, 379] on input "**********" at bounding box center [198, 379] width 78 height 12
click at [420, 320] on img at bounding box center [417, 323] width 6 height 6
click at [202, 384] on input "**********" at bounding box center [198, 379] width 78 height 12
click at [454, 326] on img at bounding box center [454, 323] width 6 height 6
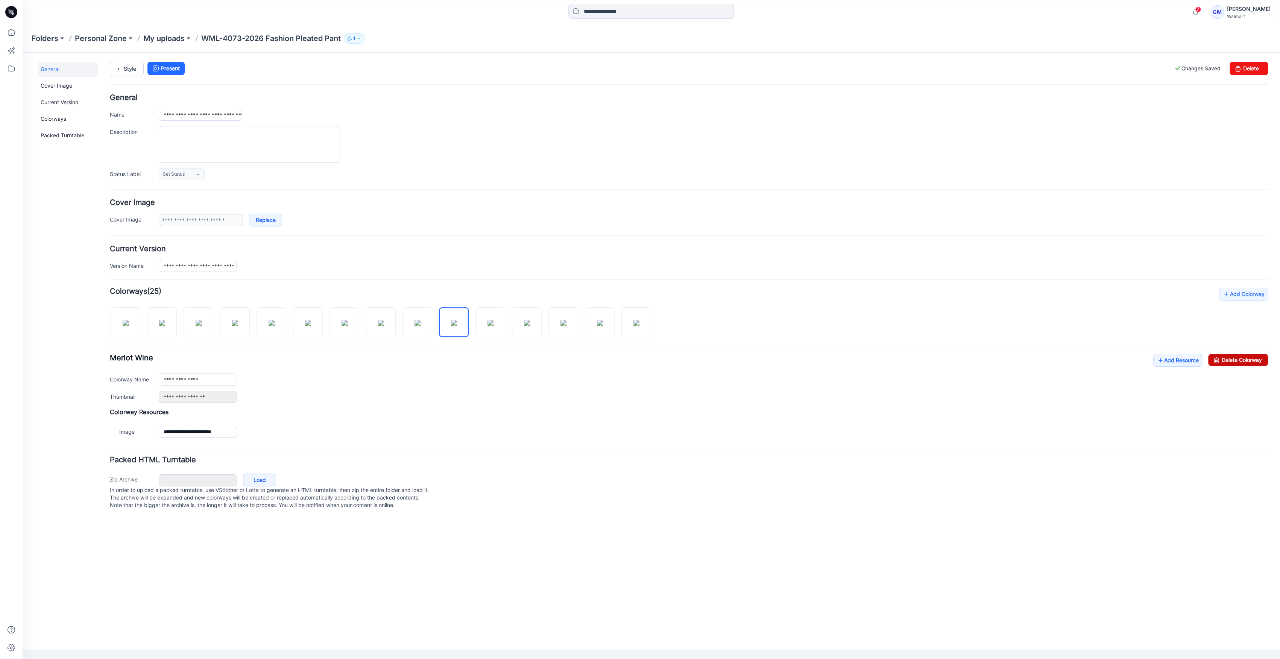
click at [1236, 361] on link "Delete Colorway" at bounding box center [1238, 360] width 60 height 12
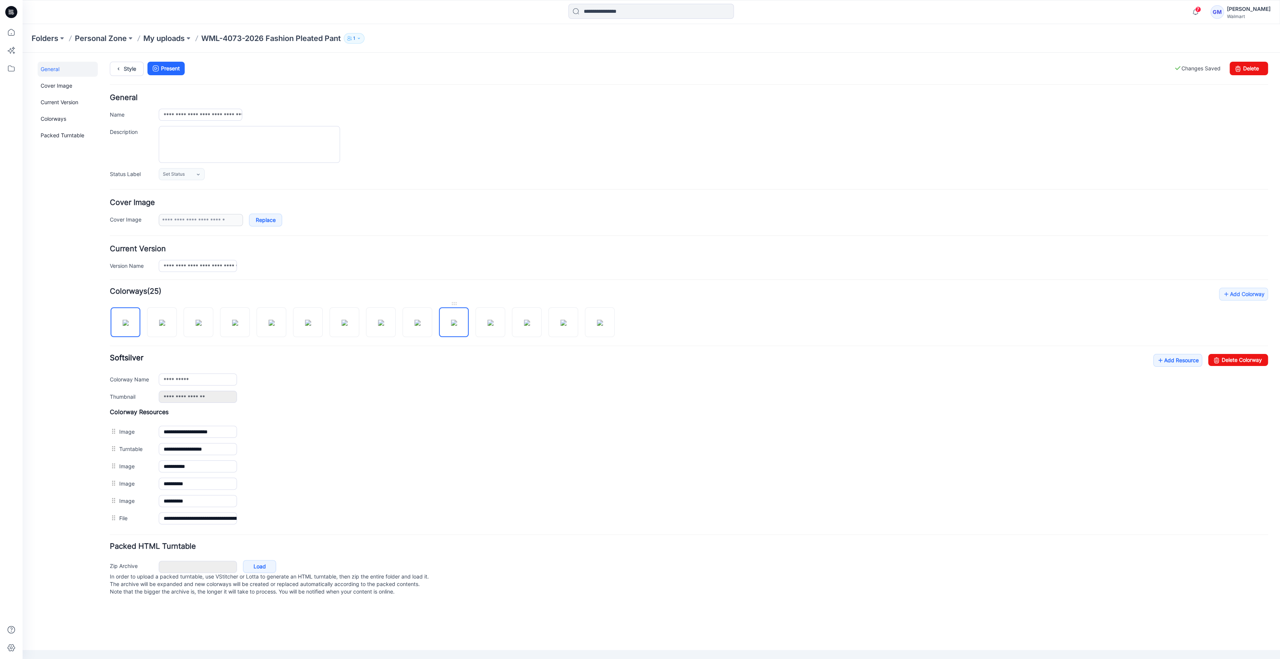
click at [453, 326] on img at bounding box center [454, 323] width 6 height 6
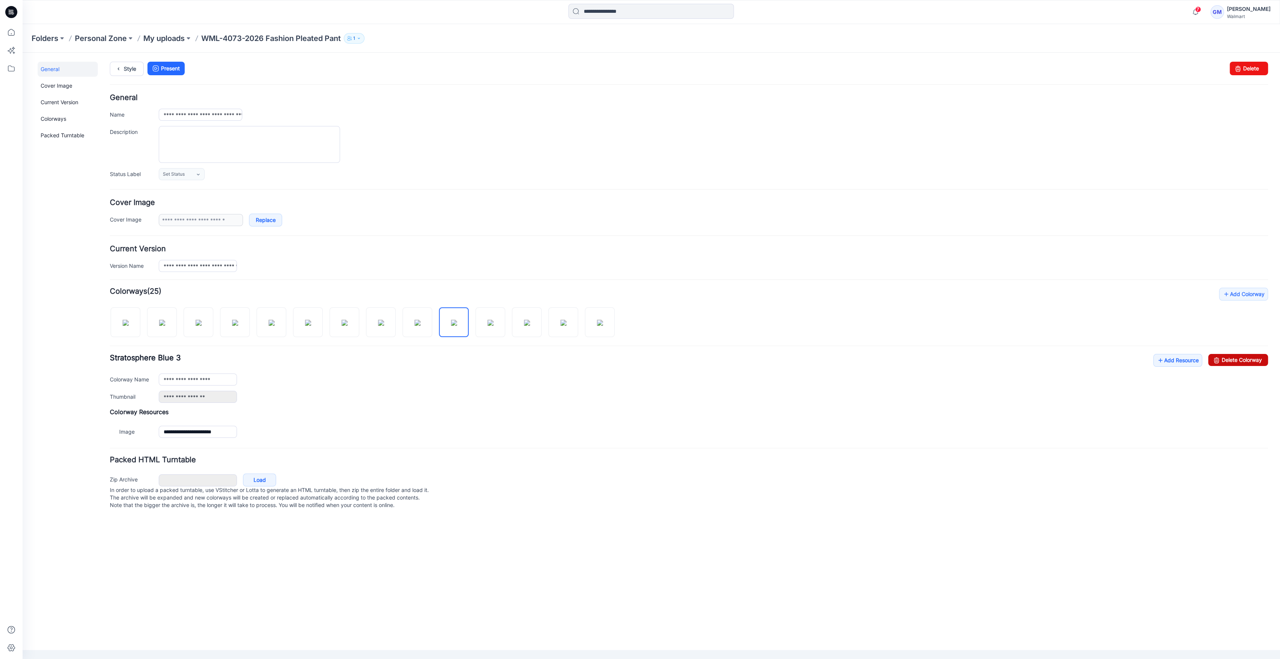
click at [1252, 355] on link "Delete Colorway" at bounding box center [1238, 360] width 60 height 12
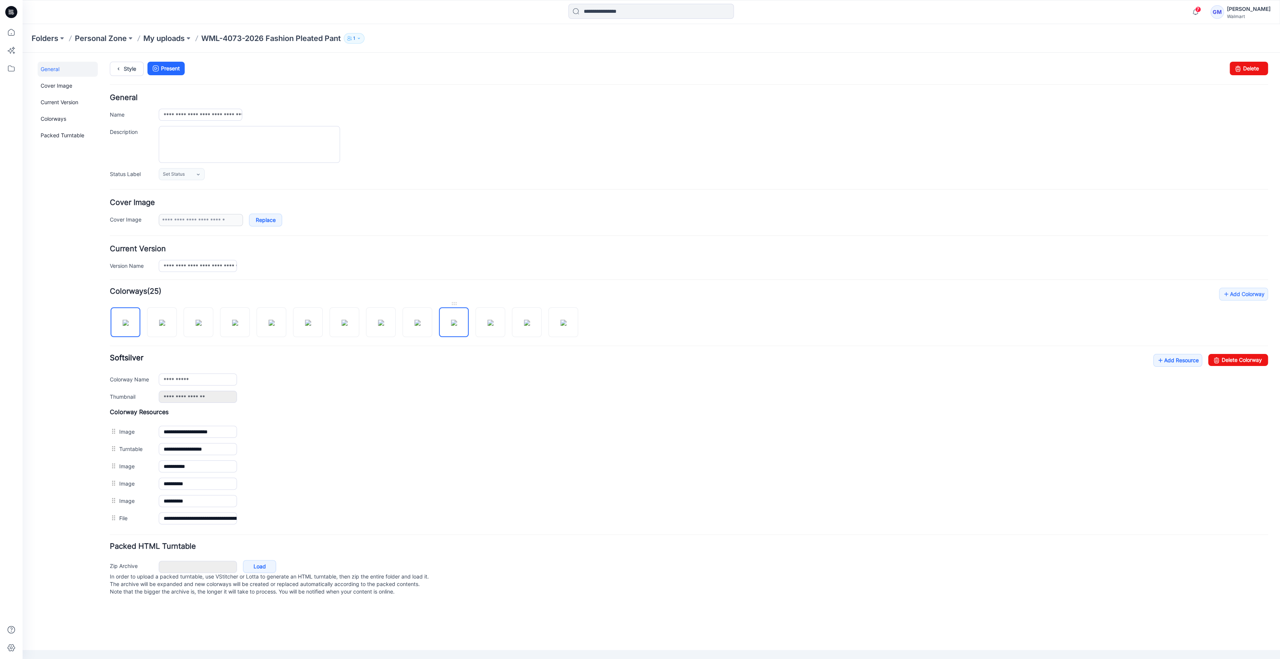
click at [456, 320] on img at bounding box center [454, 323] width 6 height 6
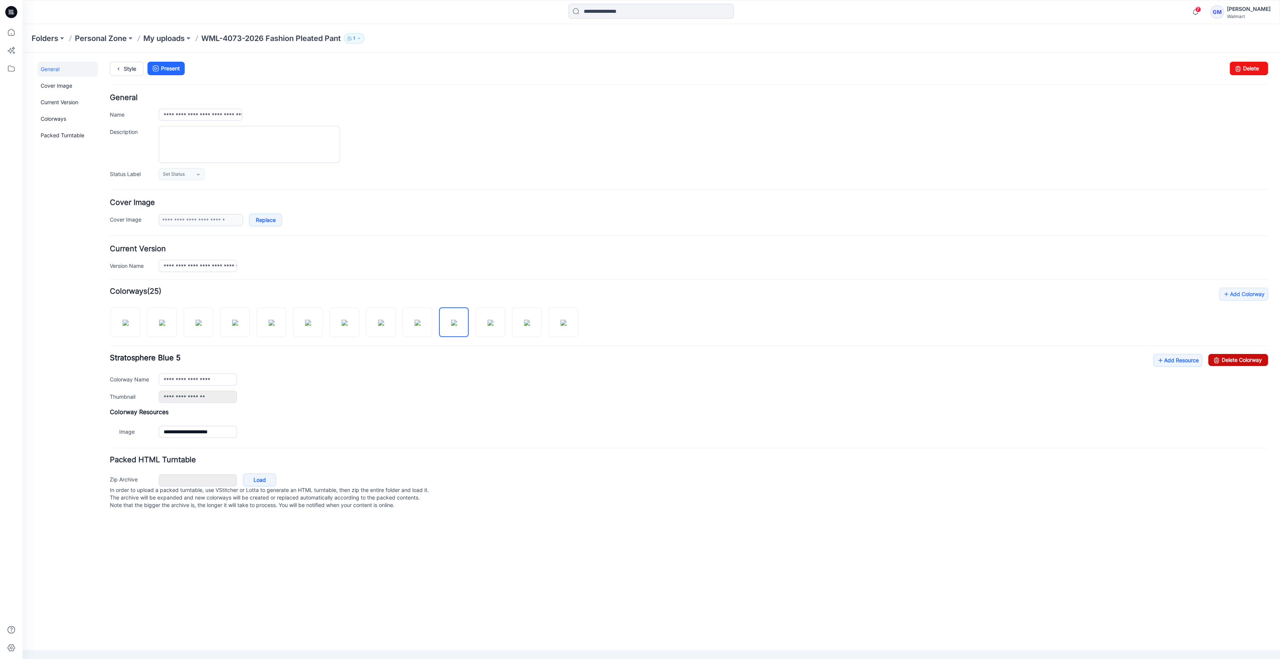
click at [1229, 359] on link "Delete Colorway" at bounding box center [1238, 360] width 60 height 12
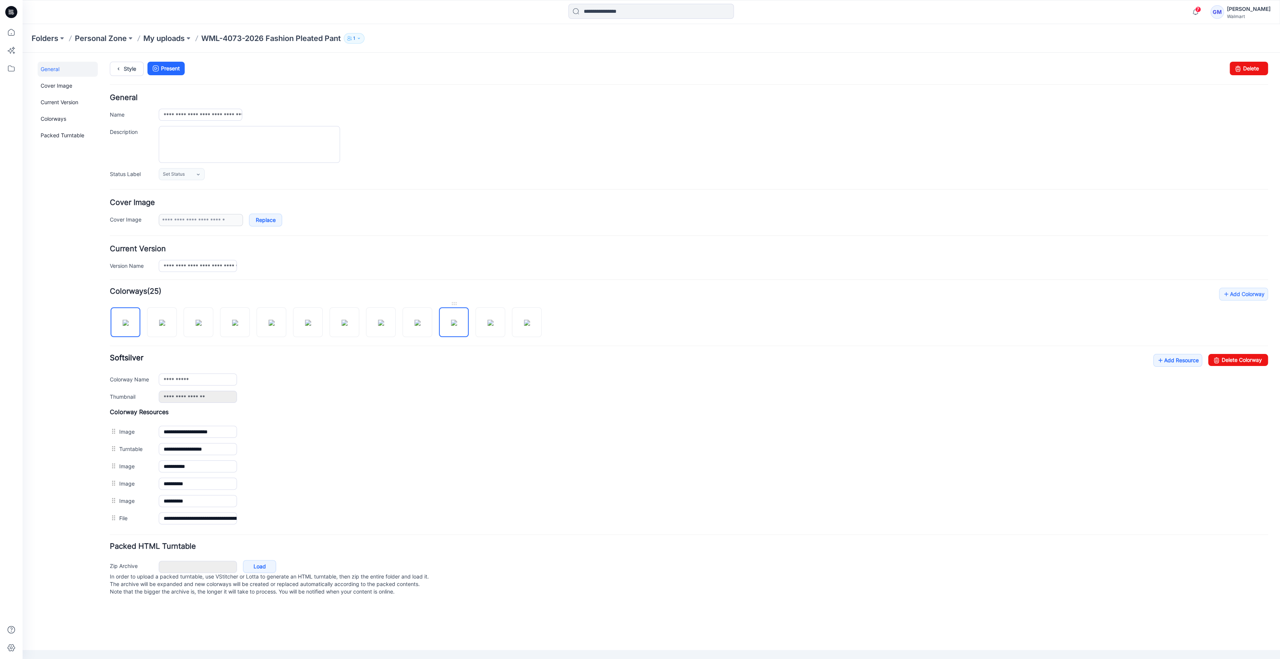
click at [457, 320] on img at bounding box center [454, 323] width 6 height 6
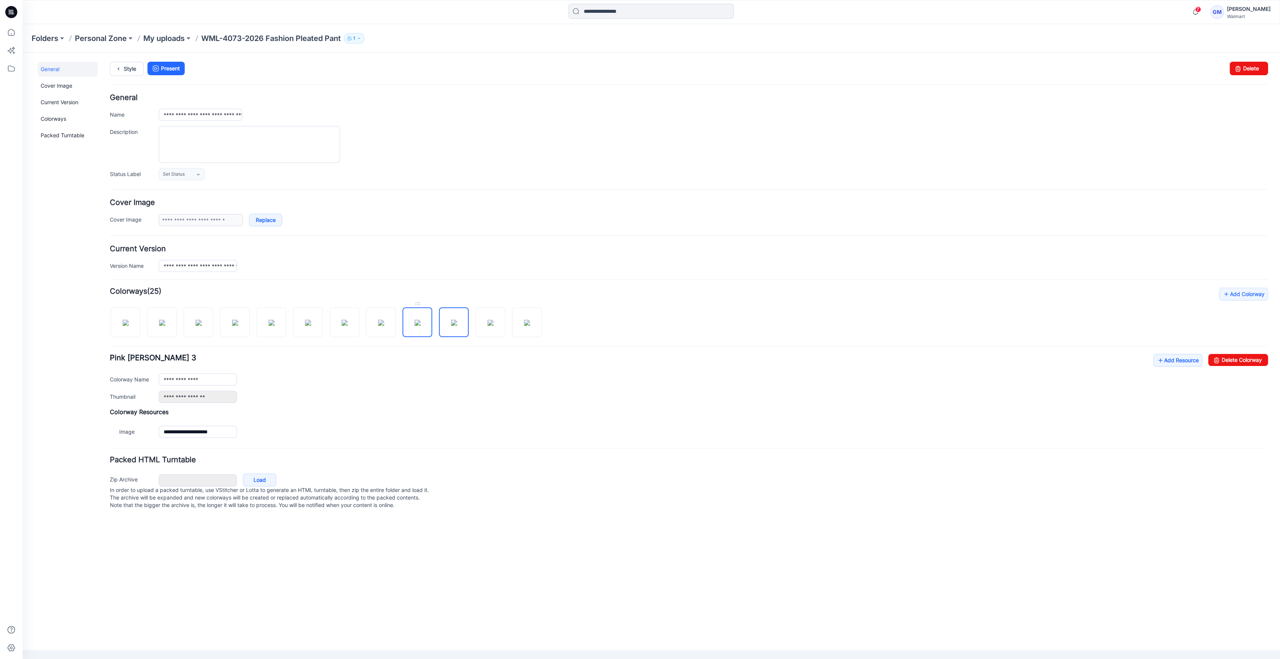
click at [417, 326] on img at bounding box center [417, 323] width 6 height 6
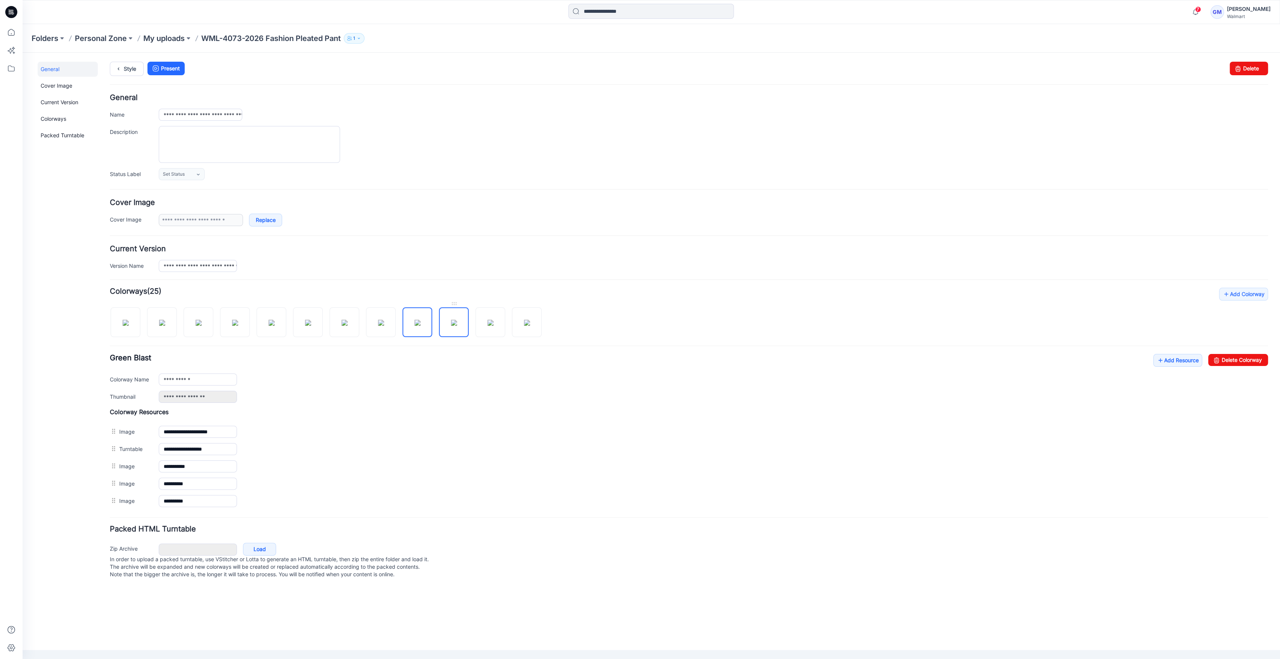
click at [451, 326] on img at bounding box center [454, 323] width 6 height 6
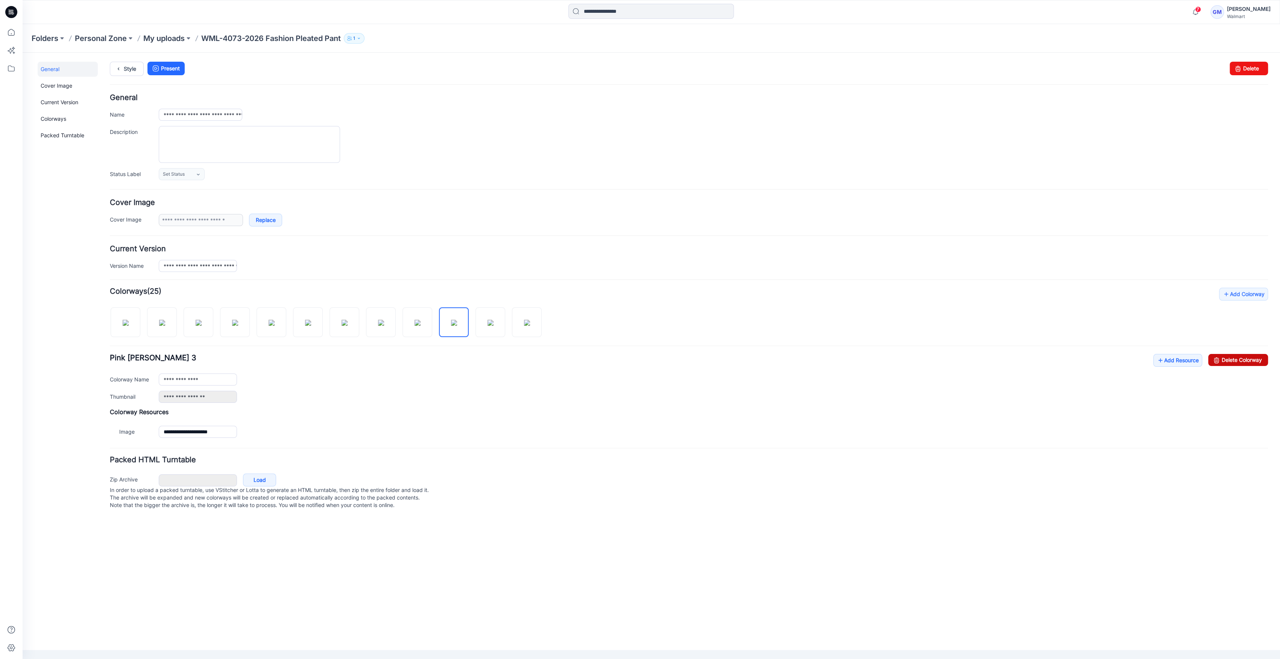
click at [1241, 360] on link "Delete Colorway" at bounding box center [1238, 360] width 60 height 12
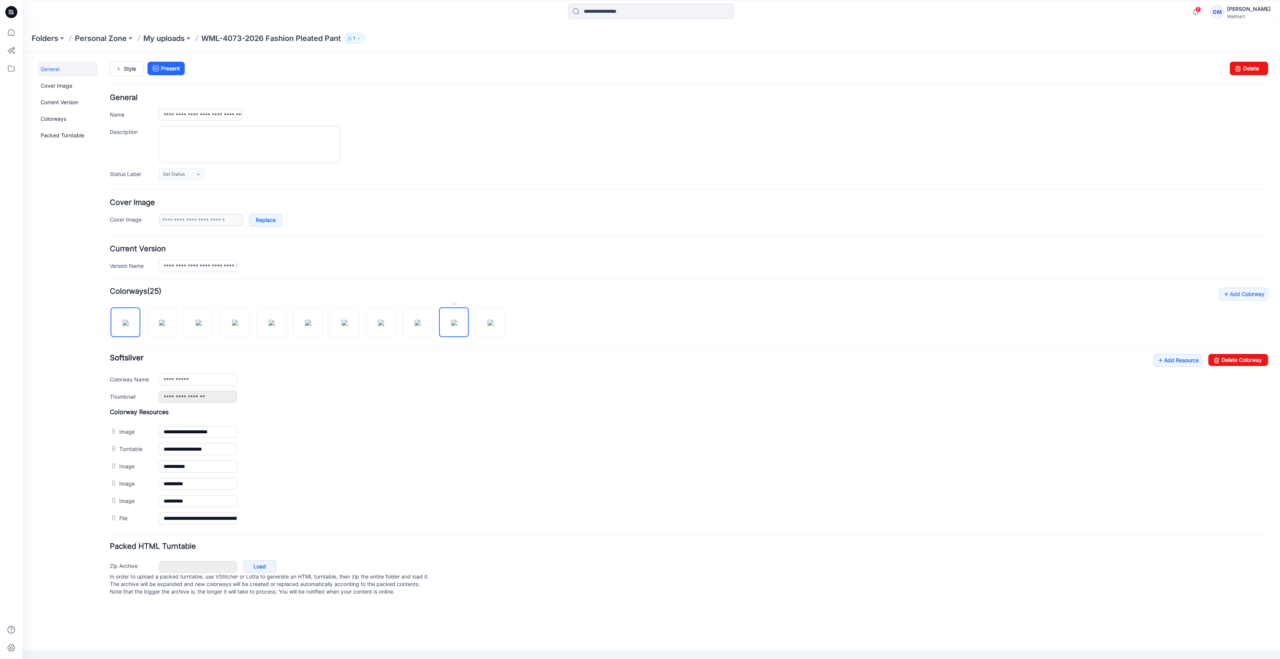
click at [451, 320] on img at bounding box center [454, 323] width 6 height 6
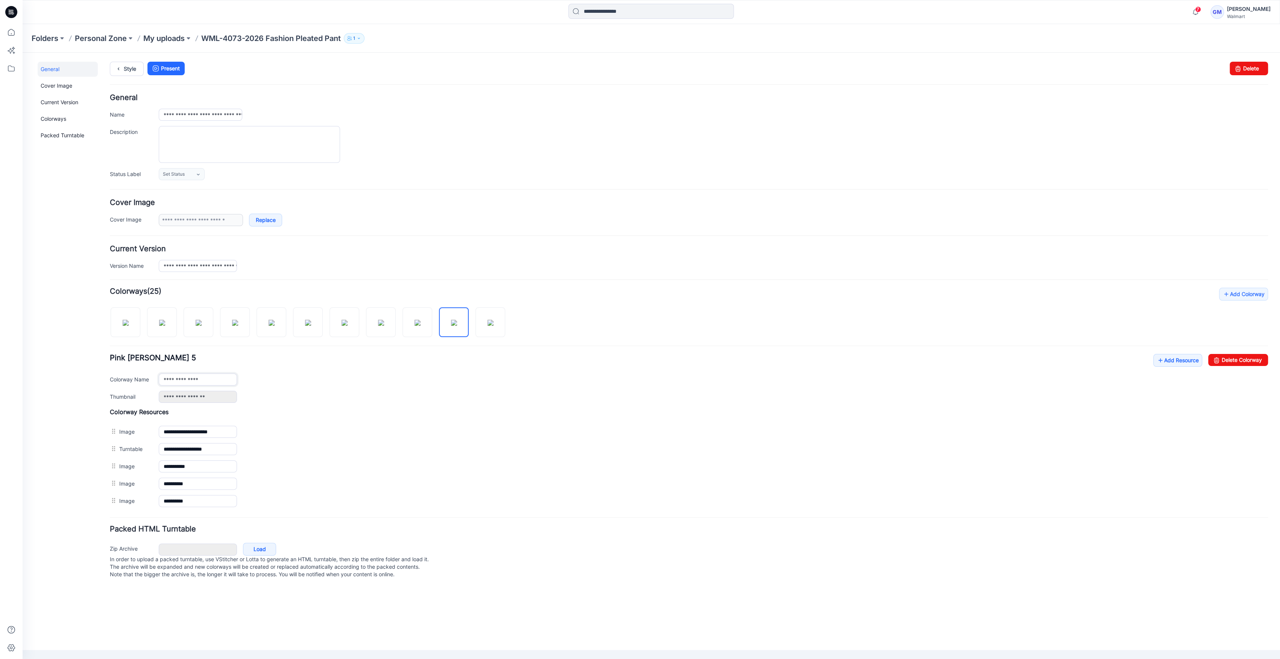
click at [211, 378] on input "**********" at bounding box center [198, 379] width 78 height 12
click at [490, 322] on img at bounding box center [490, 323] width 6 height 6
click at [219, 379] on input "**********" at bounding box center [198, 379] width 78 height 12
type input "**********"
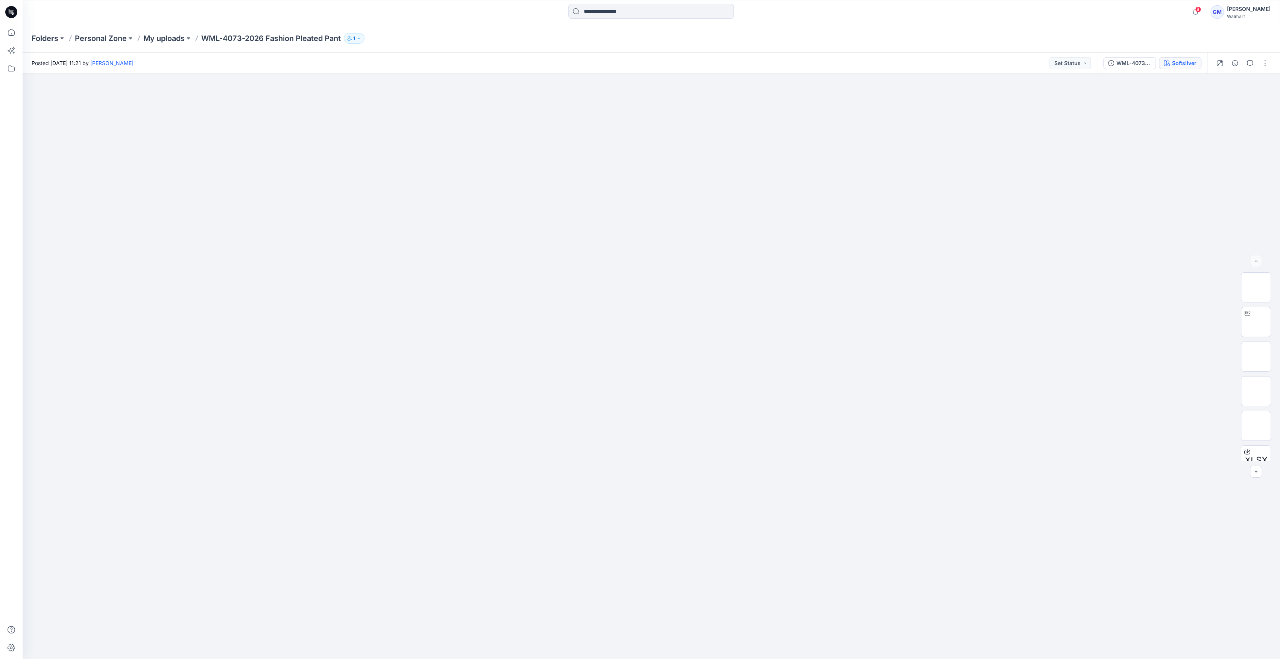
drag, startPoint x: 1178, startPoint y: 50, endPoint x: 1180, endPoint y: 61, distance: 11.1
click at [1178, 51] on div "Folders Personal Zone My uploads WML-4073-2026 Fashion Pleated Pant 1" at bounding box center [651, 38] width 1257 height 29
click at [1180, 62] on div "Softsilver" at bounding box center [1184, 63] width 24 height 8
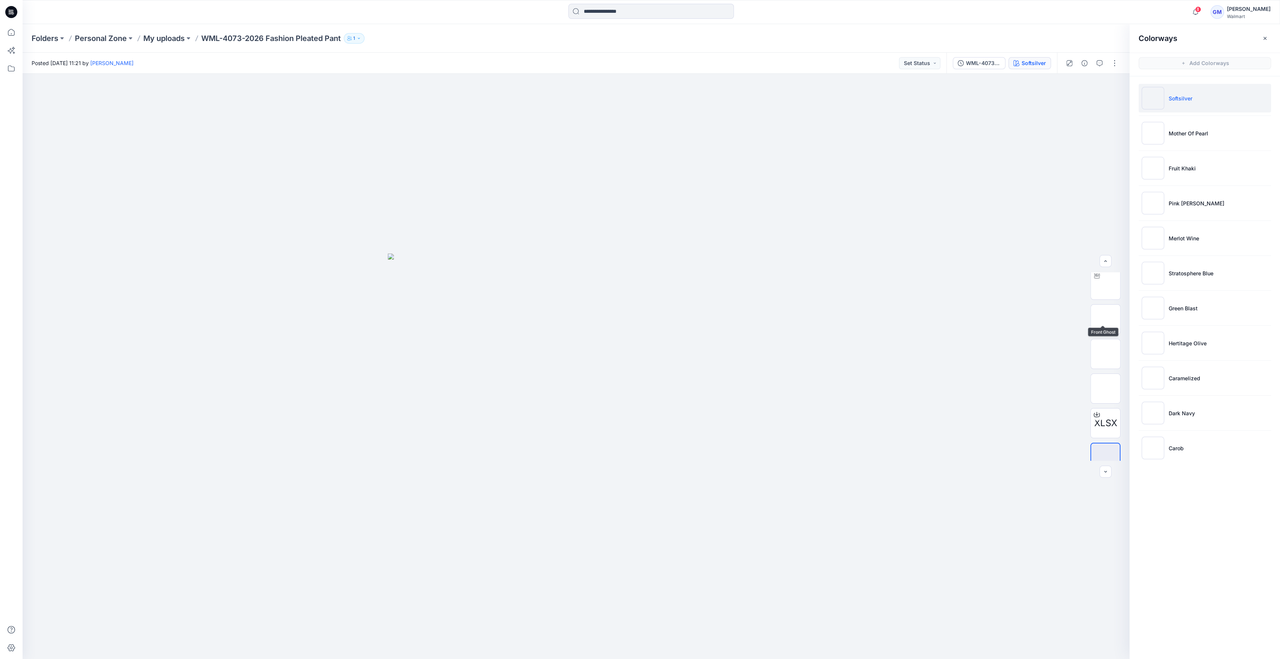
scroll to position [49, 0]
click at [1212, 276] on p "Stratosphere Blue" at bounding box center [1190, 273] width 45 height 8
click at [1151, 276] on img at bounding box center [1152, 273] width 23 height 23
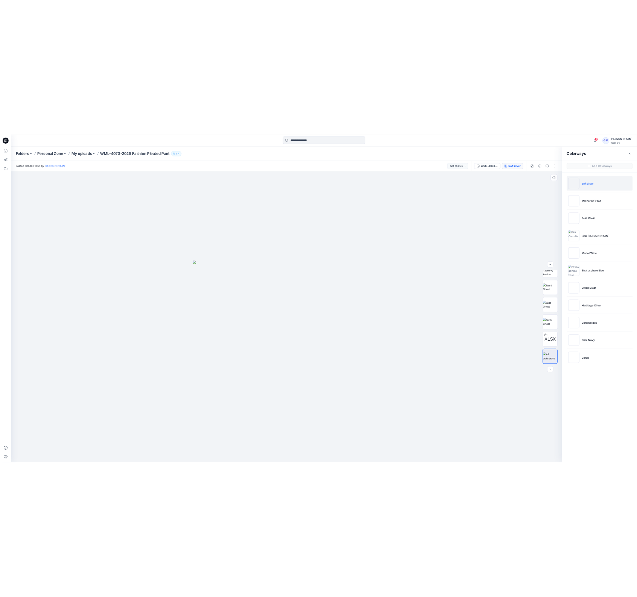
scroll to position [15, 0]
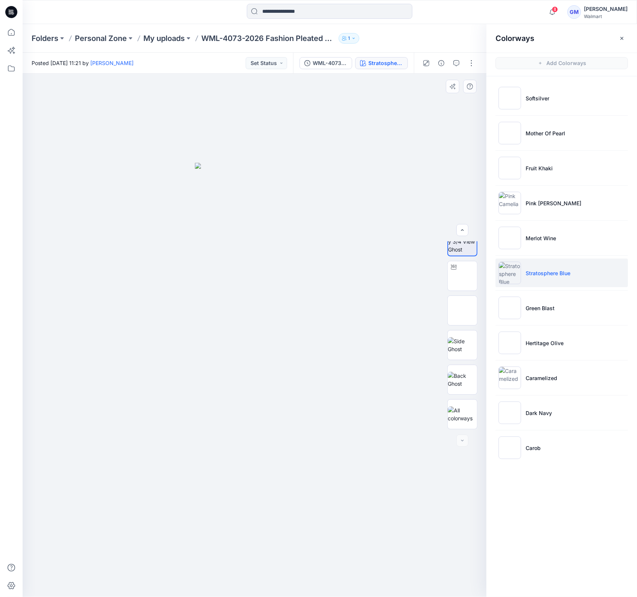
click at [461, 294] on div at bounding box center [462, 335] width 30 height 188
click at [462, 276] on img at bounding box center [462, 276] width 0 height 0
click at [462, 311] on img at bounding box center [462, 311] width 0 height 0
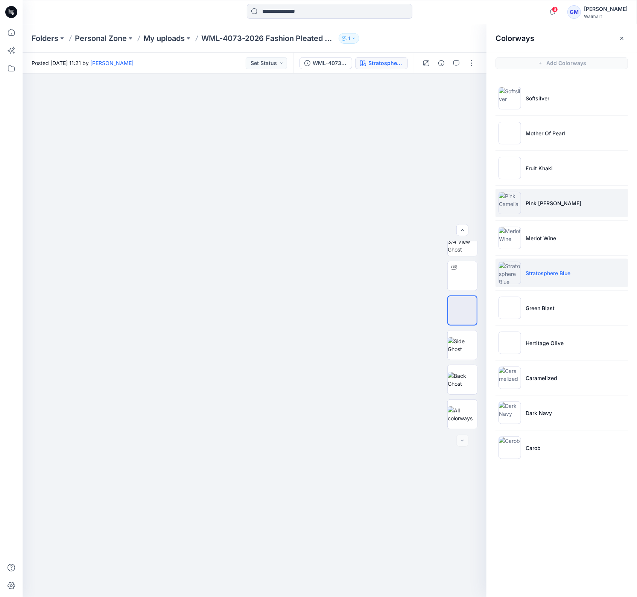
drag, startPoint x: 539, startPoint y: 203, endPoint x: 516, endPoint y: 203, distance: 23.7
click at [539, 203] on p "Pink [PERSON_NAME]" at bounding box center [553, 203] width 56 height 8
click at [514, 203] on img at bounding box center [509, 203] width 23 height 23
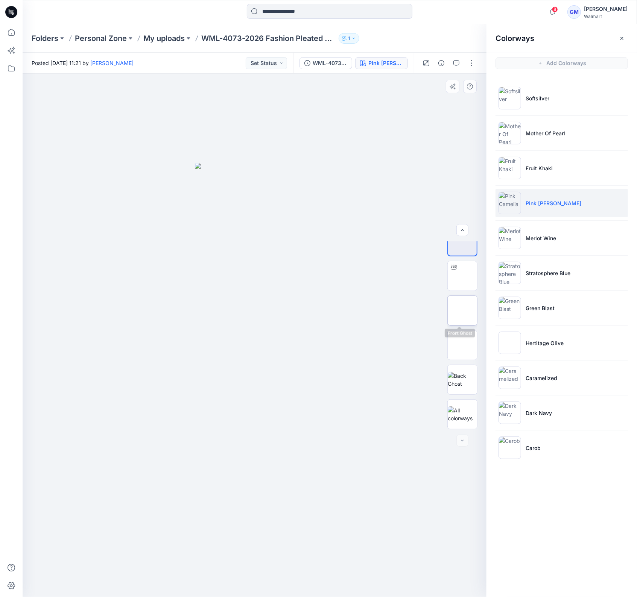
click at [462, 311] on img at bounding box center [462, 311] width 0 height 0
click at [294, 33] on p "WML-4073-2026 Fashion Pleated Pant" at bounding box center [268, 38] width 134 height 11
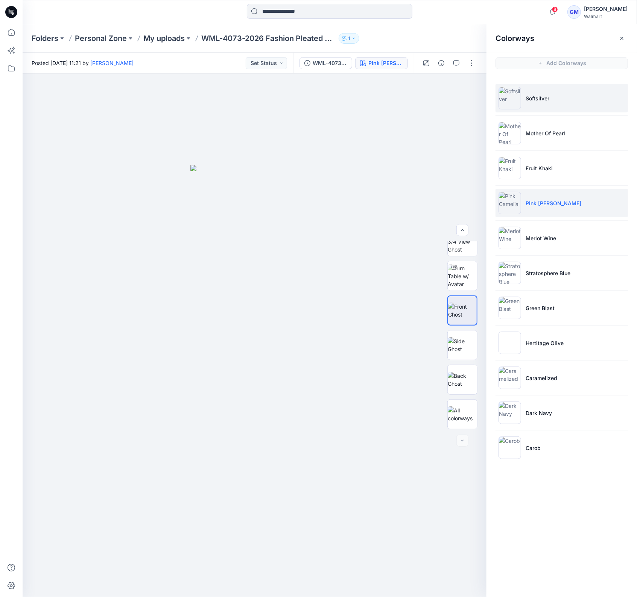
click at [575, 103] on li "Softsilver" at bounding box center [561, 98] width 132 height 29
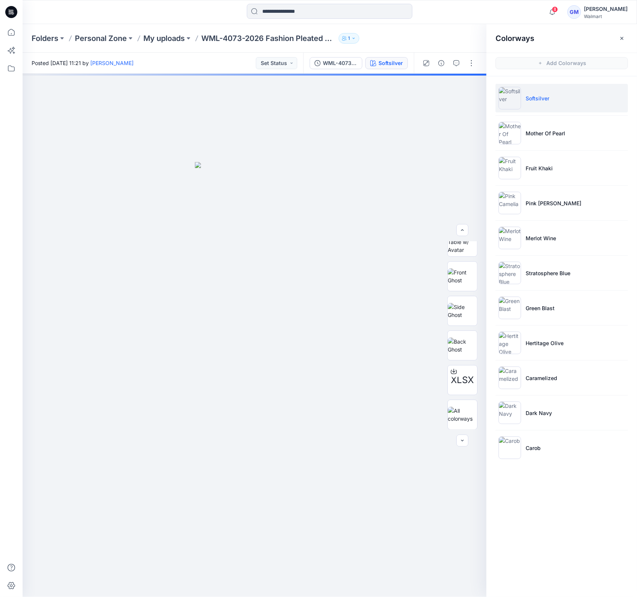
click at [508, 96] on img at bounding box center [509, 98] width 23 height 23
click at [470, 63] on button "button" at bounding box center [471, 63] width 12 height 12
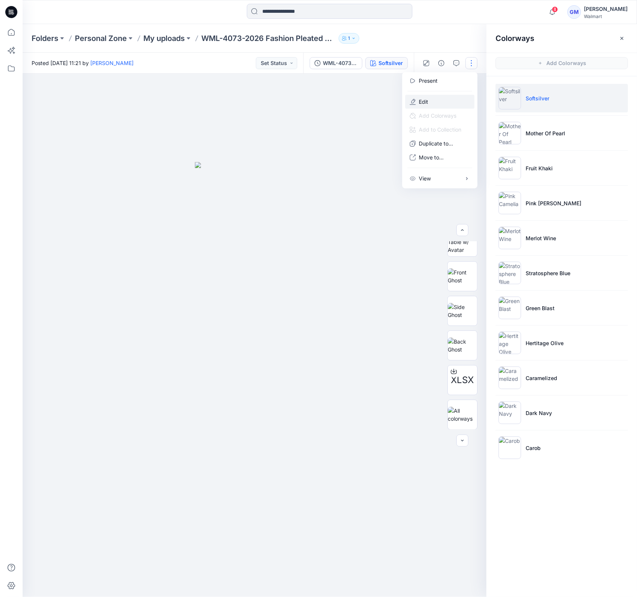
click at [423, 99] on p "Edit" at bounding box center [423, 102] width 9 height 8
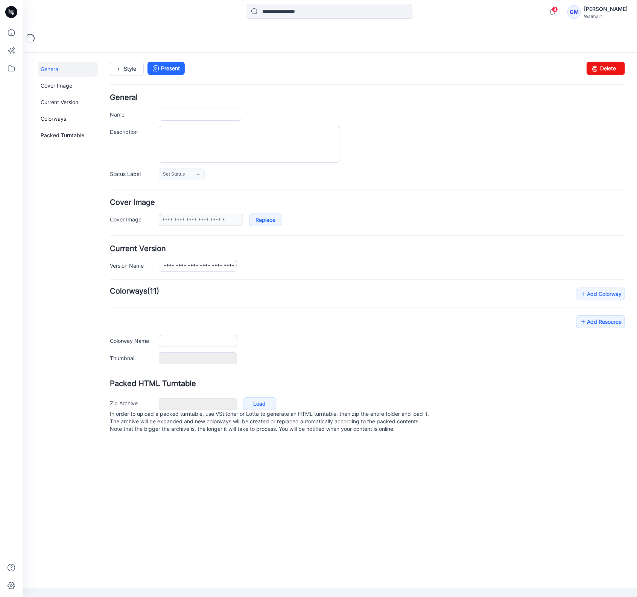
type input "**********"
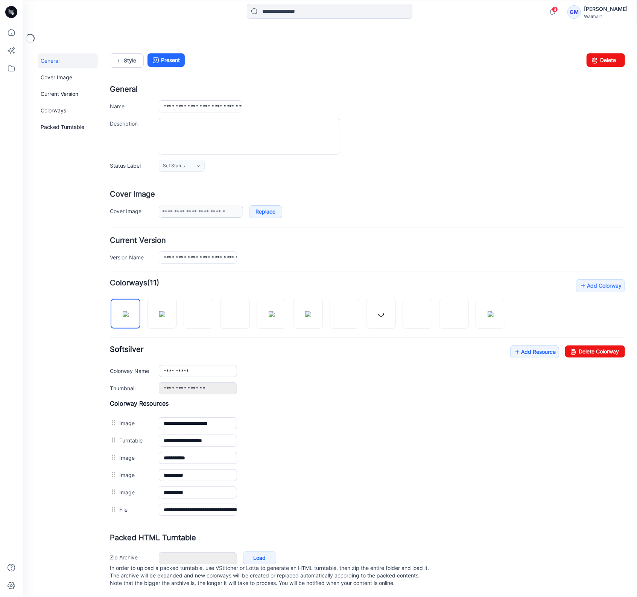
scroll to position [15, 0]
click at [519, 345] on link "Add Resource" at bounding box center [534, 351] width 49 height 13
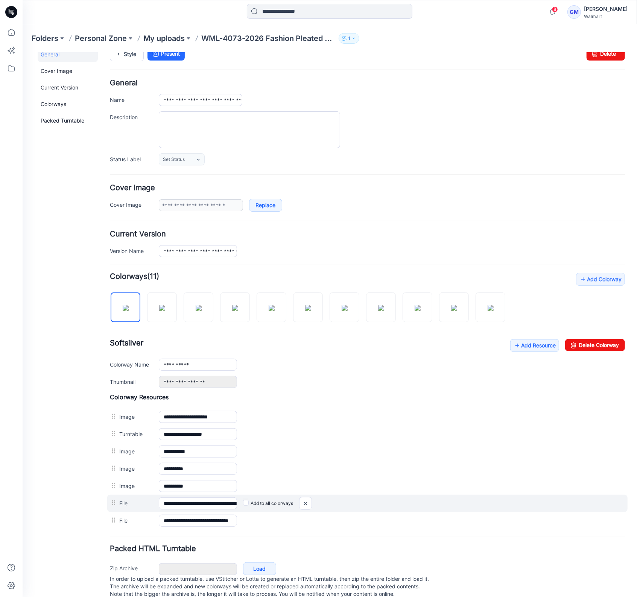
click at [243, 505] on label "Add to all colorways" at bounding box center [268, 503] width 50 height 12
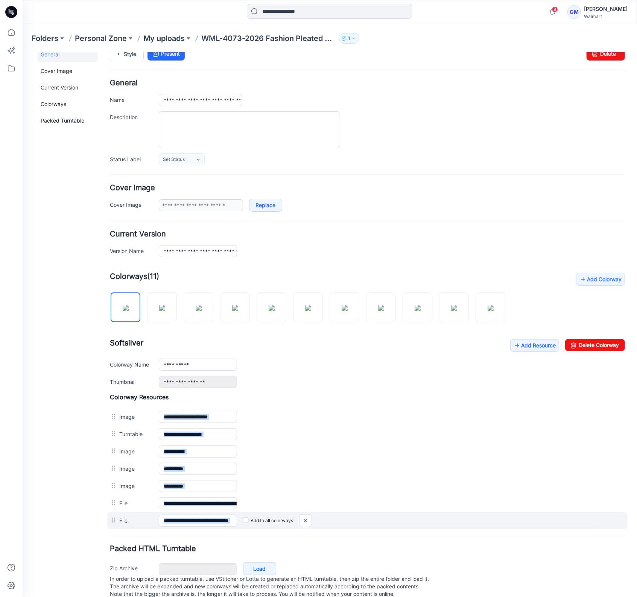
drag, startPoint x: 216, startPoint y: 521, endPoint x: 349, endPoint y: 521, distance: 133.1
drag, startPoint x: 214, startPoint y: 517, endPoint x: 371, endPoint y: 523, distance: 157.7
click at [373, 523] on div "**********" at bounding box center [367, 520] width 520 height 17
click at [207, 522] on input "**********" at bounding box center [197, 520] width 78 height 12
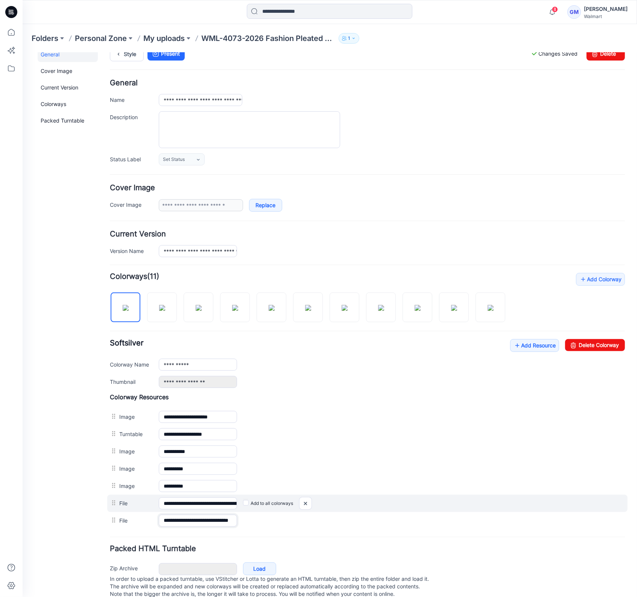
drag, startPoint x: 265, startPoint y: 522, endPoint x: 218, endPoint y: 510, distance: 49.3
click at [332, 521] on div "**********" at bounding box center [366, 520] width 515 height 17
drag, startPoint x: 180, startPoint y: 500, endPoint x: 419, endPoint y: 500, distance: 239.2
click at [419, 500] on div "**********" at bounding box center [367, 503] width 520 height 17
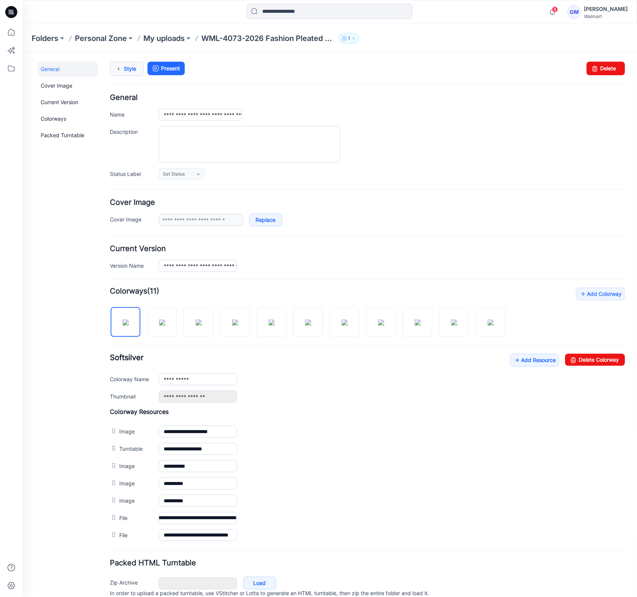
scroll to position [0, 0]
click at [116, 70] on icon at bounding box center [118, 69] width 11 height 14
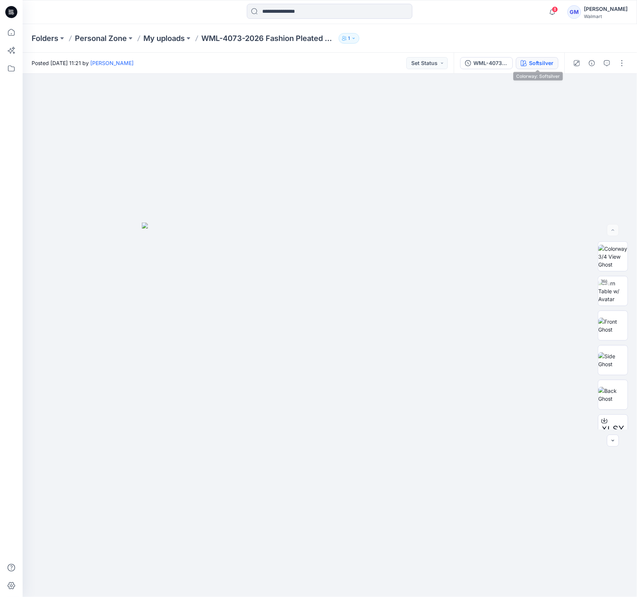
click at [547, 62] on div "Softsilver" at bounding box center [541, 63] width 24 height 8
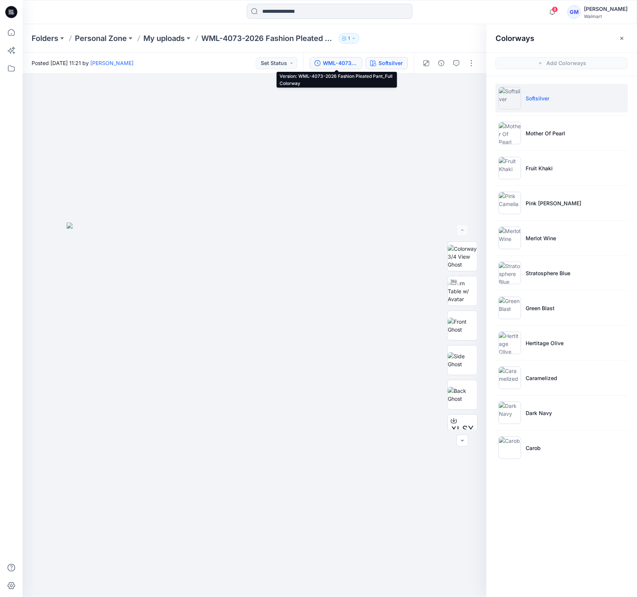
click at [349, 57] on button "WML-4073-2026 Fashion Pleated Pant_Full Colorway" at bounding box center [335, 63] width 53 height 12
